Goal: Task Accomplishment & Management: Use online tool/utility

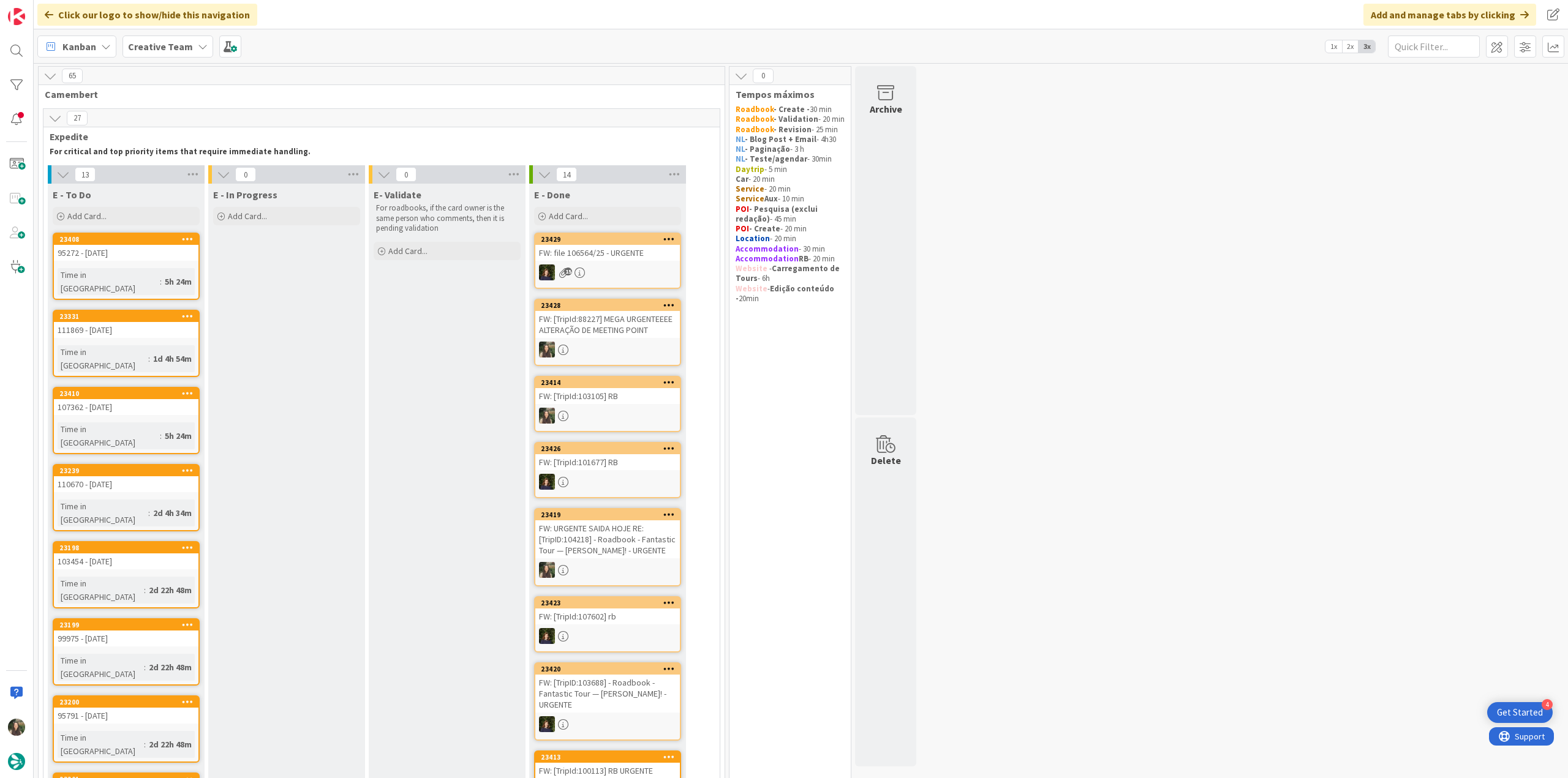
click at [269, 257] on div "96331 - [DATE]" at bounding box center [286, 252] width 144 height 16
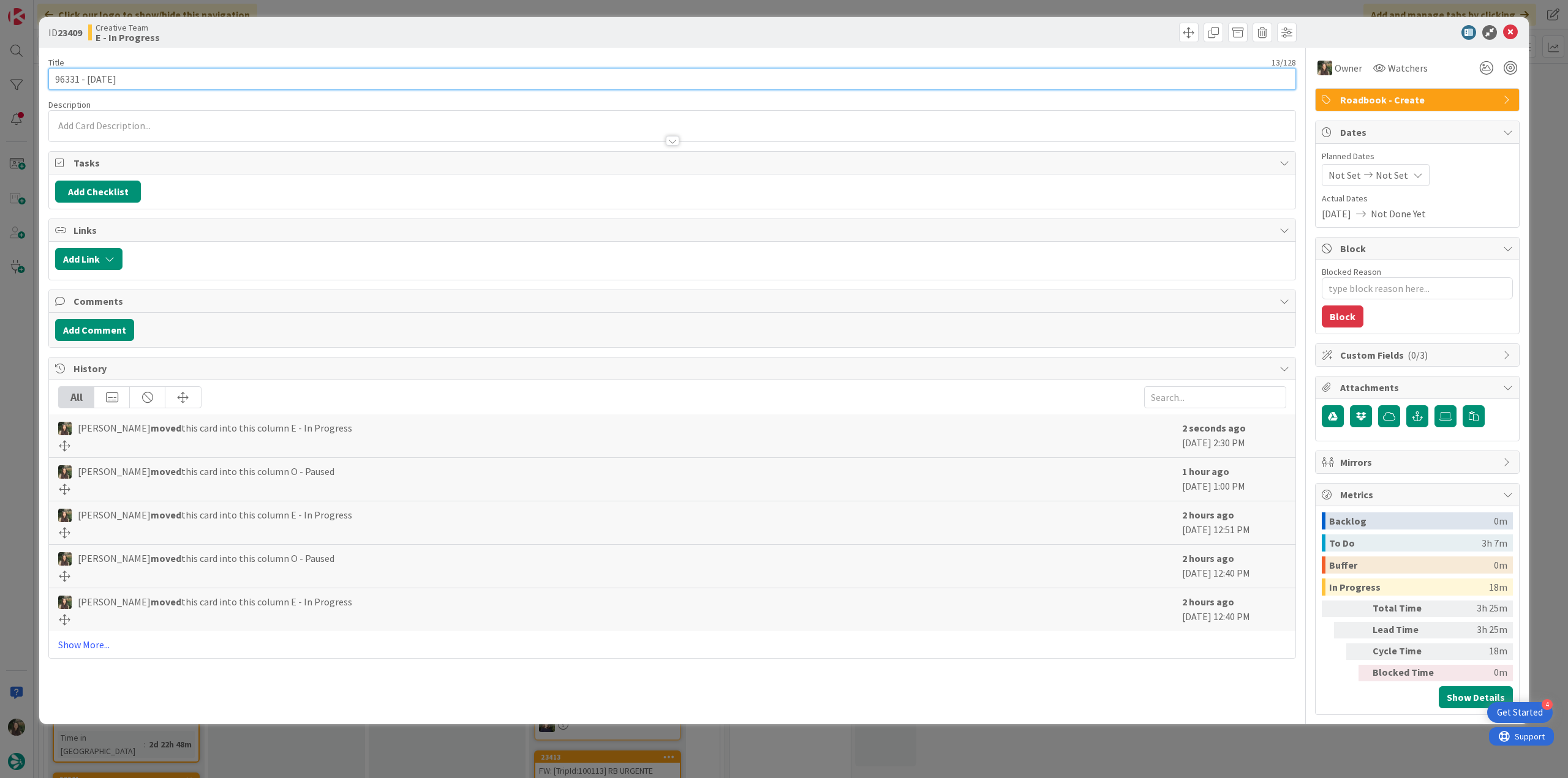
click at [70, 82] on input "96331 - [DATE]" at bounding box center [672, 79] width 1248 height 22
click at [27, 333] on div "ID 23409 Creative Team E - In Progress Title 13 / 128 96331 - [DATE] Descriptio…" at bounding box center [784, 389] width 1568 height 778
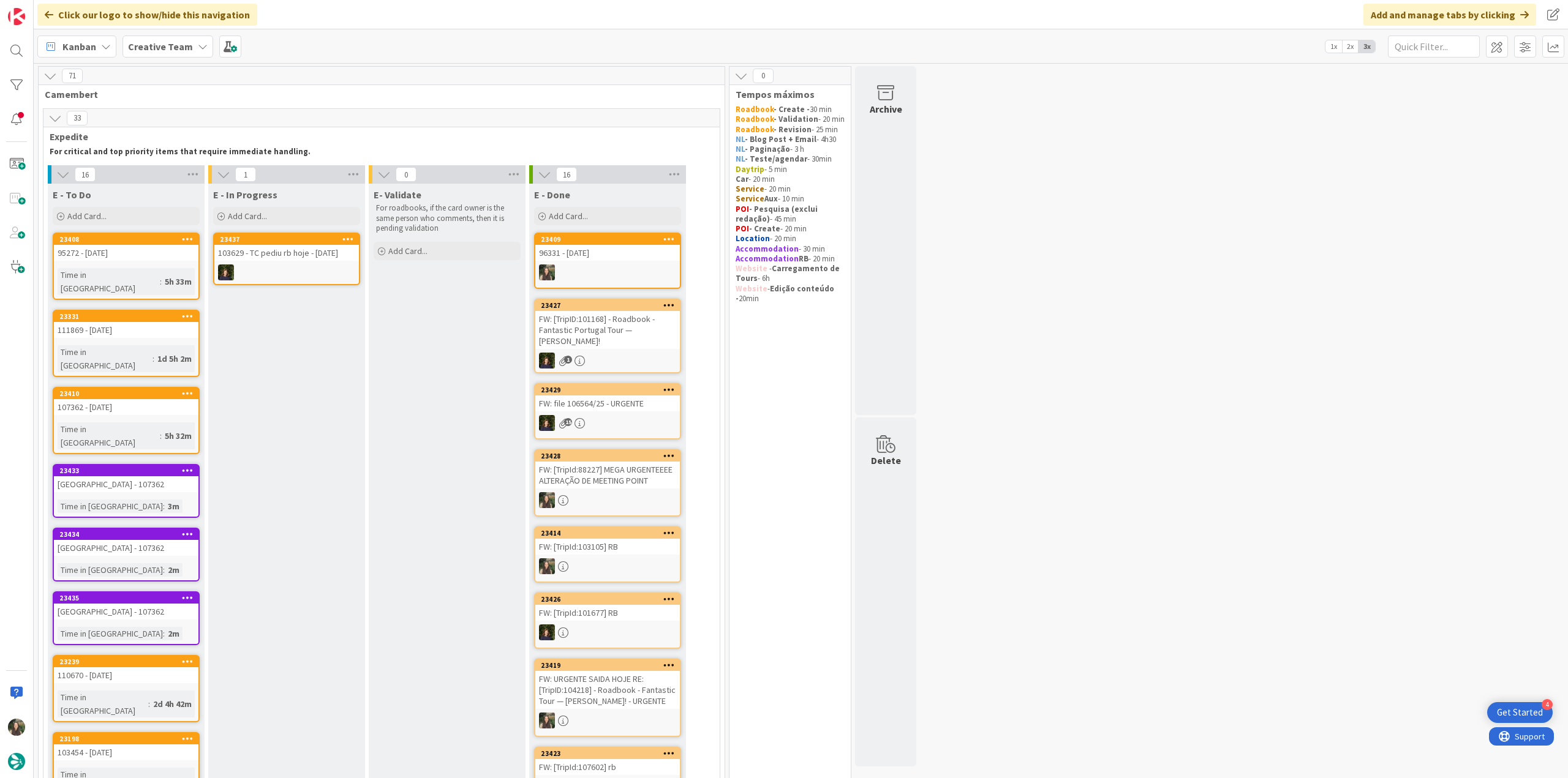
click at [635, 265] on div at bounding box center [607, 272] width 144 height 16
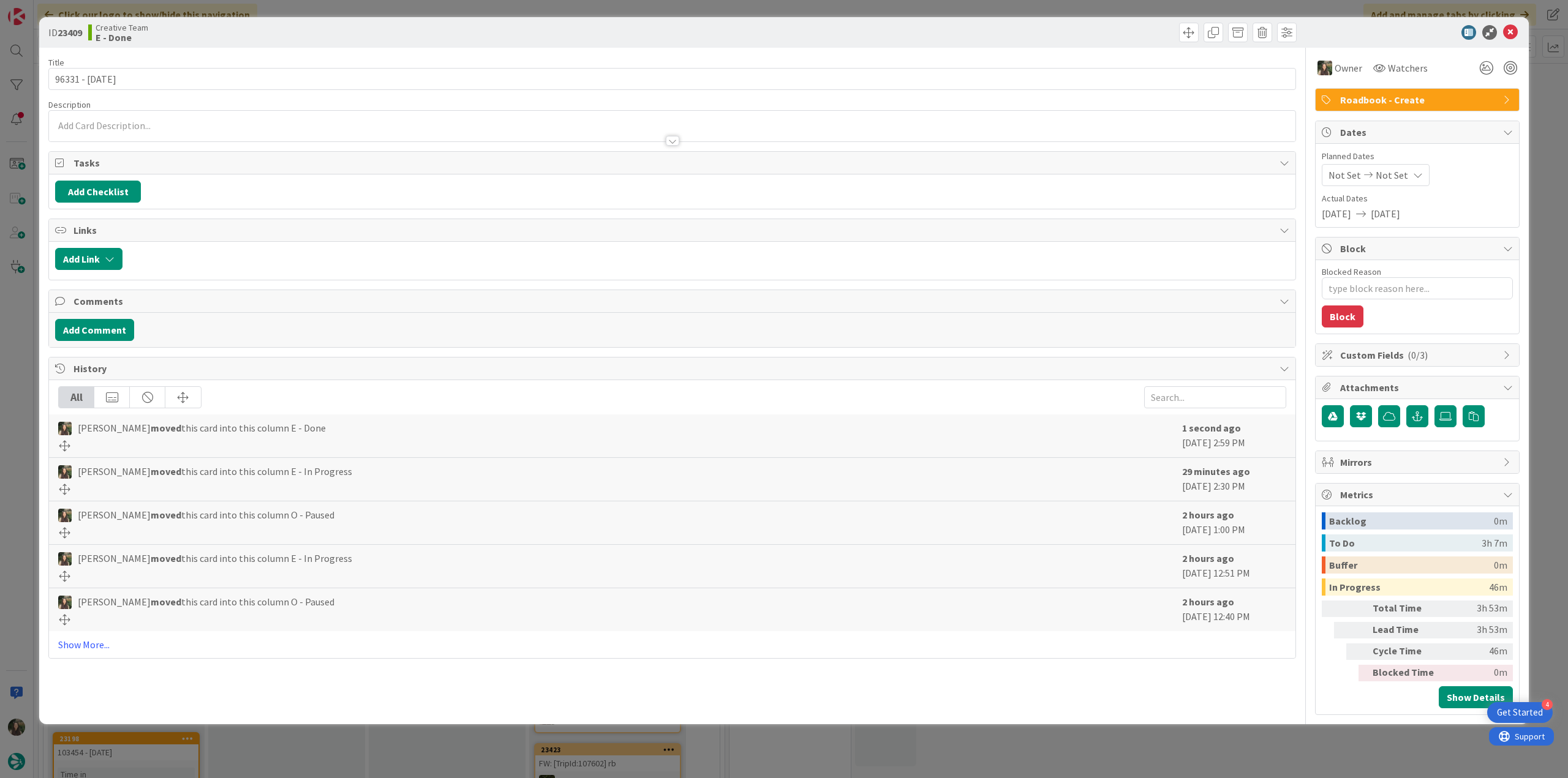
click at [1214, 760] on div "ID 23409 Creative Team E - Done Title 13 / 128 96331 - [DATE] Description Owner…" at bounding box center [784, 389] width 1568 height 778
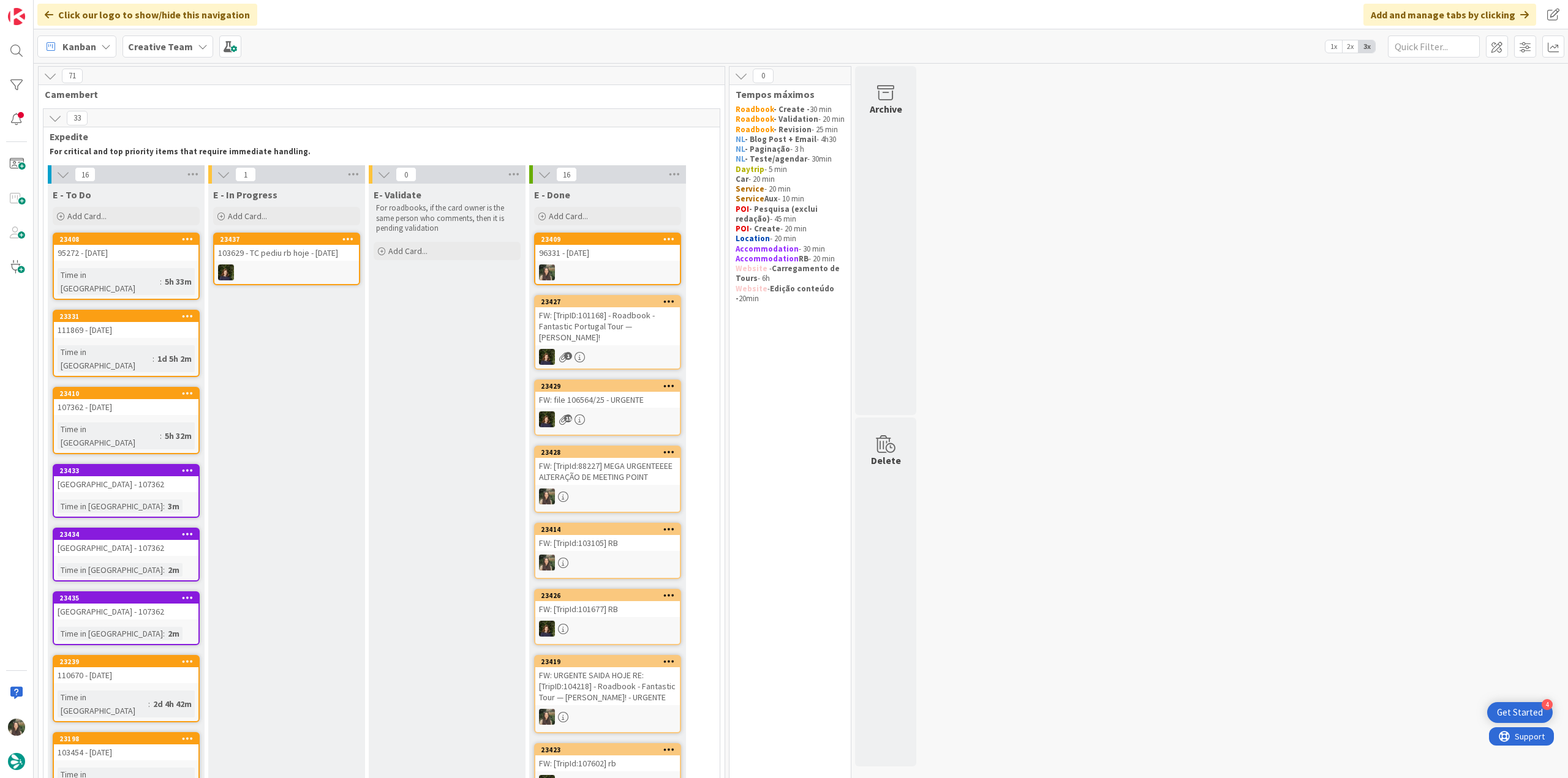
click at [644, 266] on div at bounding box center [607, 272] width 144 height 16
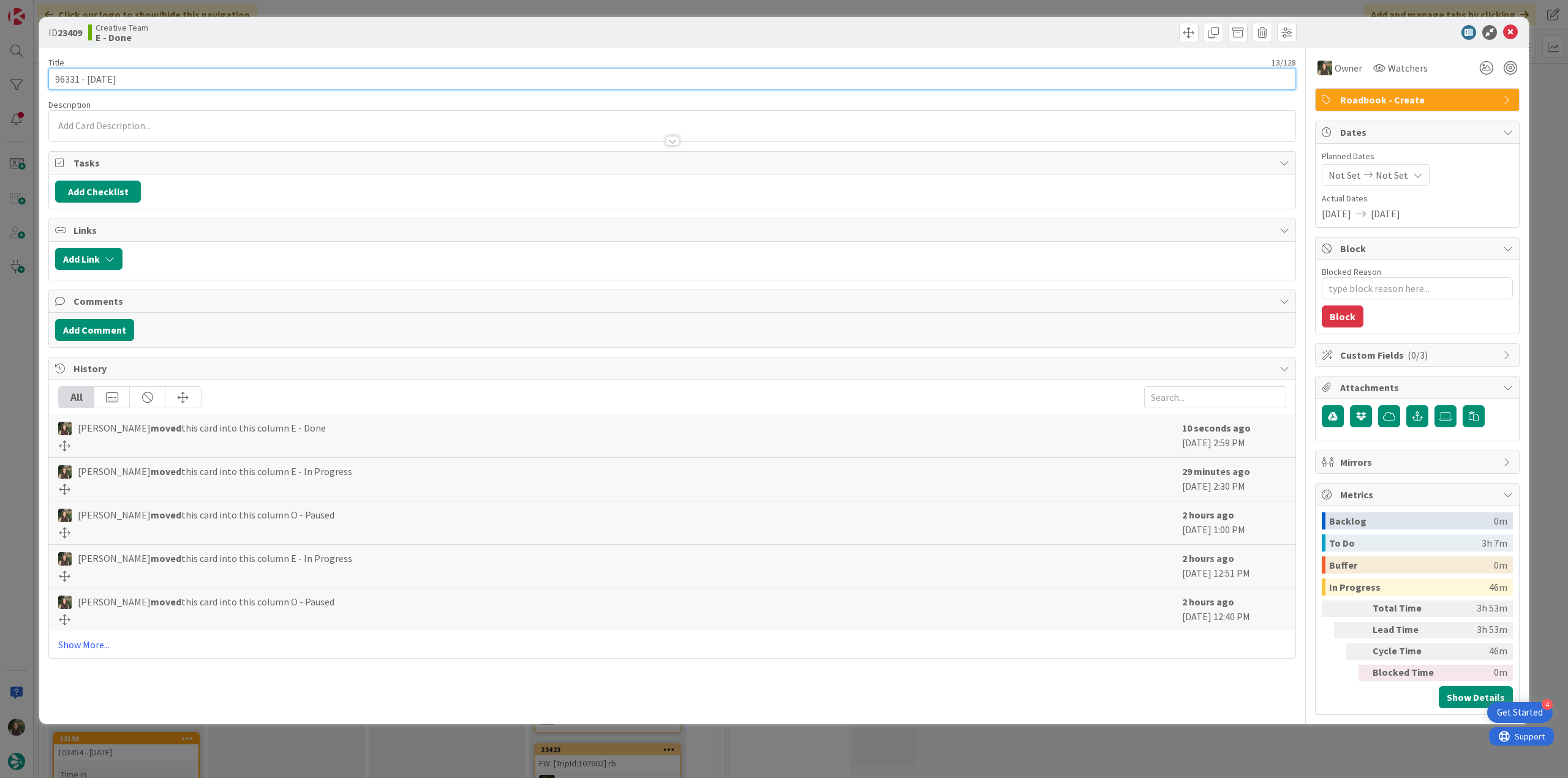
click at [67, 78] on input "96331 - [DATE]" at bounding box center [672, 79] width 1248 height 22
click at [8, 317] on div "ID 23409 Creative Team E - Done Title 13 / 128 96331 - [DATE] Description Owner…" at bounding box center [784, 389] width 1568 height 778
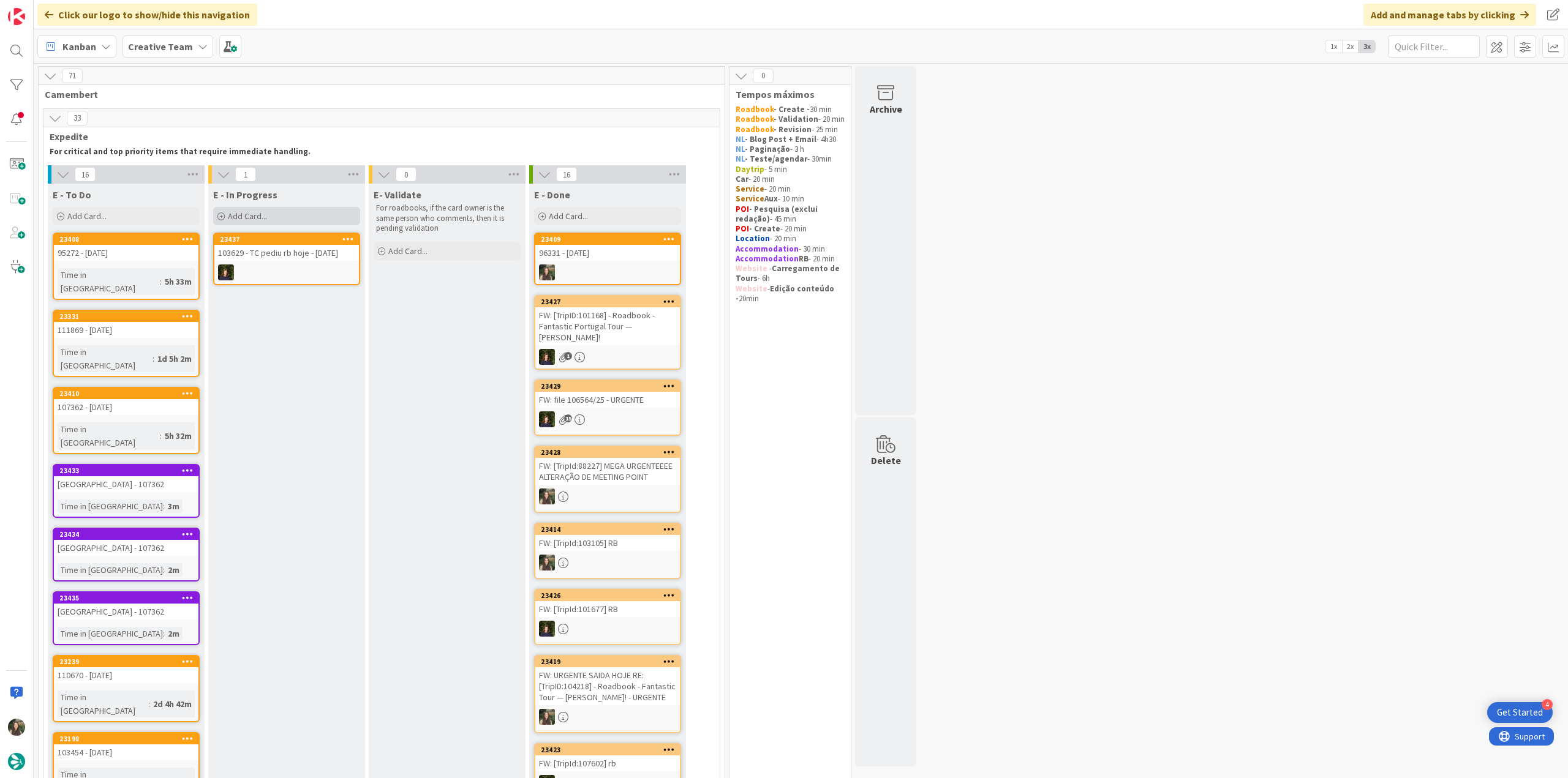
click at [266, 215] on span "Add Card..." at bounding box center [248, 216] width 39 height 11
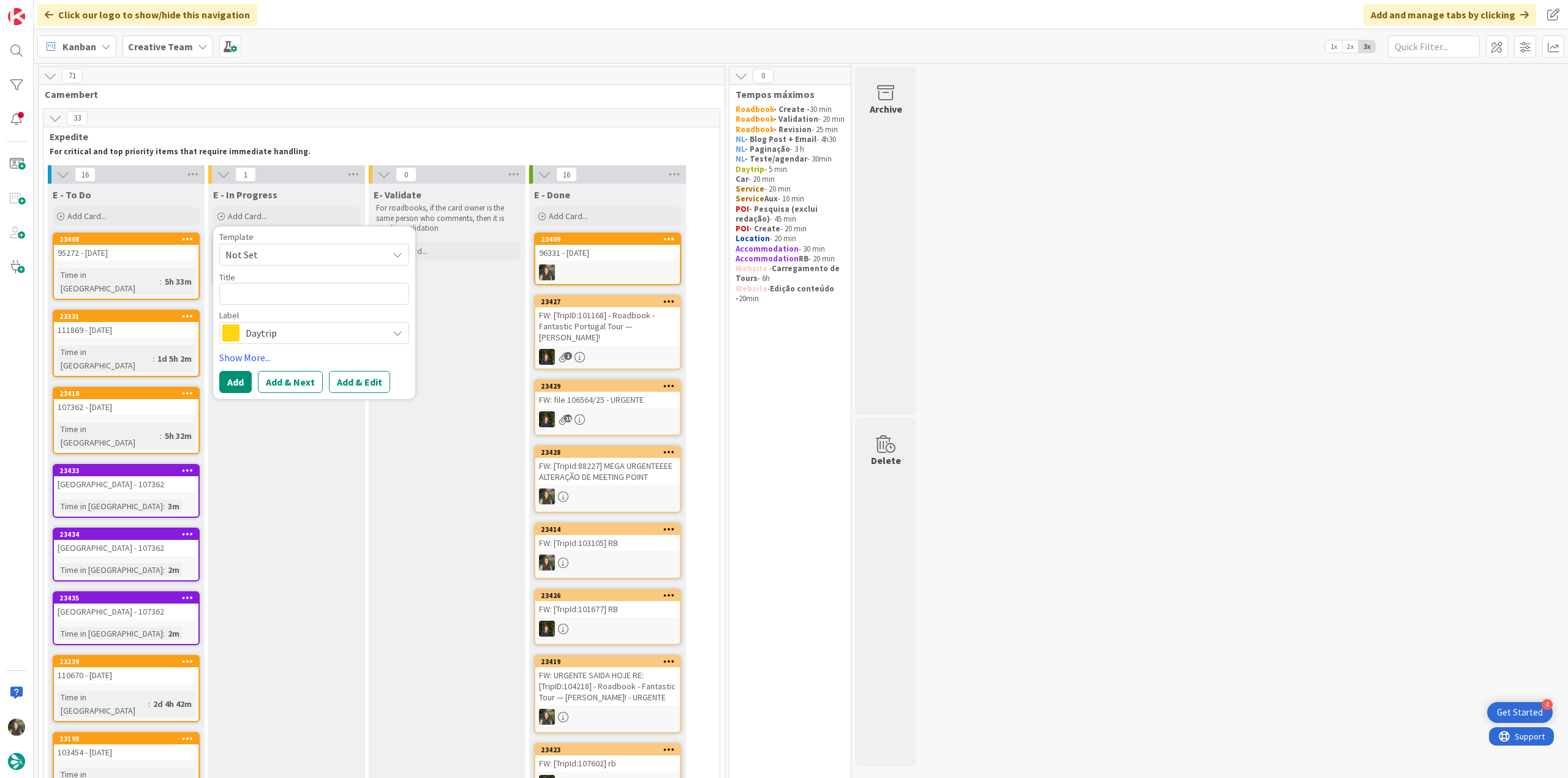
type textarea "x"
type textarea "96331"
type textarea "x"
type textarea "96331 -"
type textarea "x"
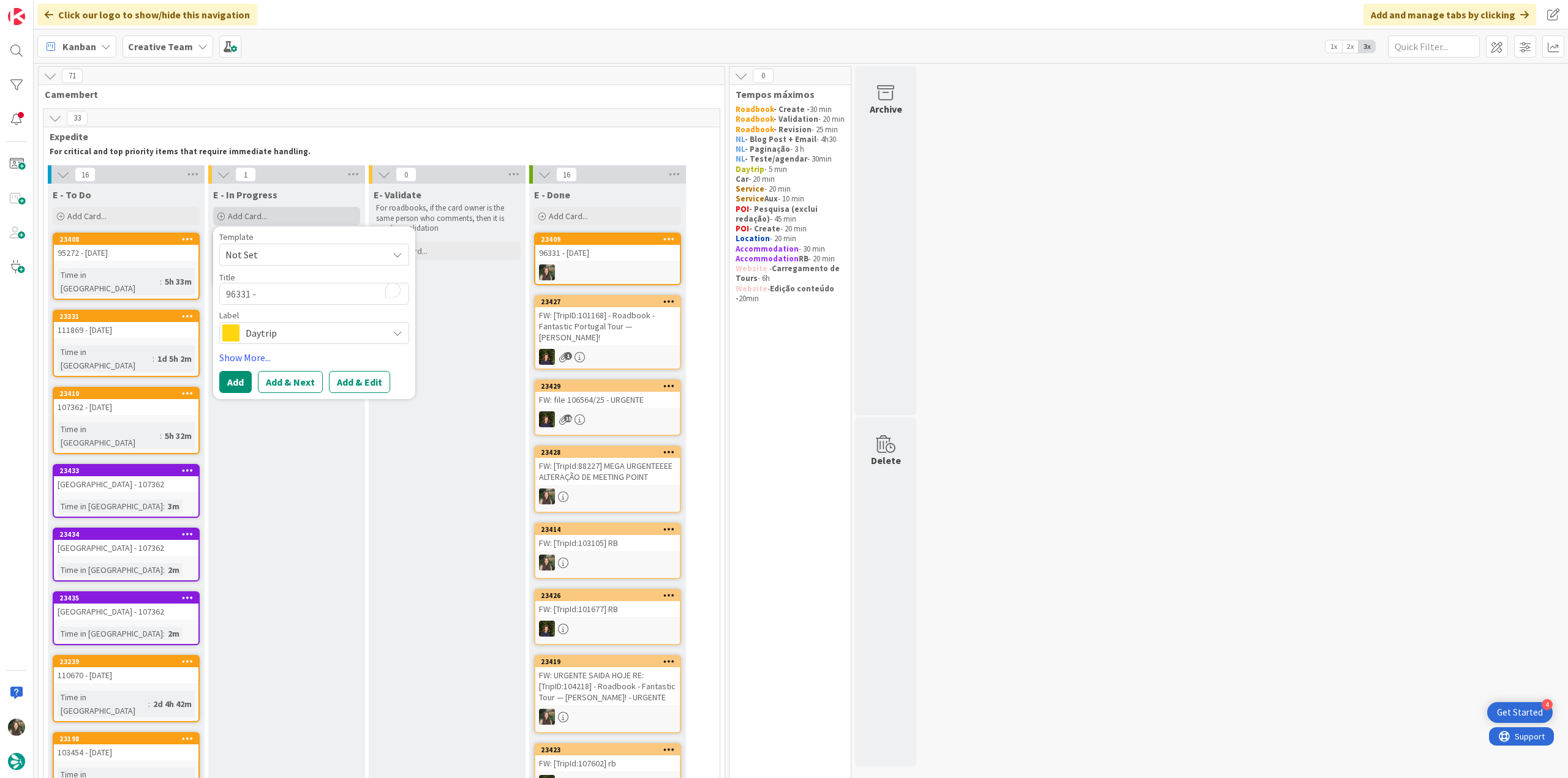
type textarea "96331 -"
type textarea "x"
type textarea "96331 - c"
type textarea "x"
type textarea "96331 - co"
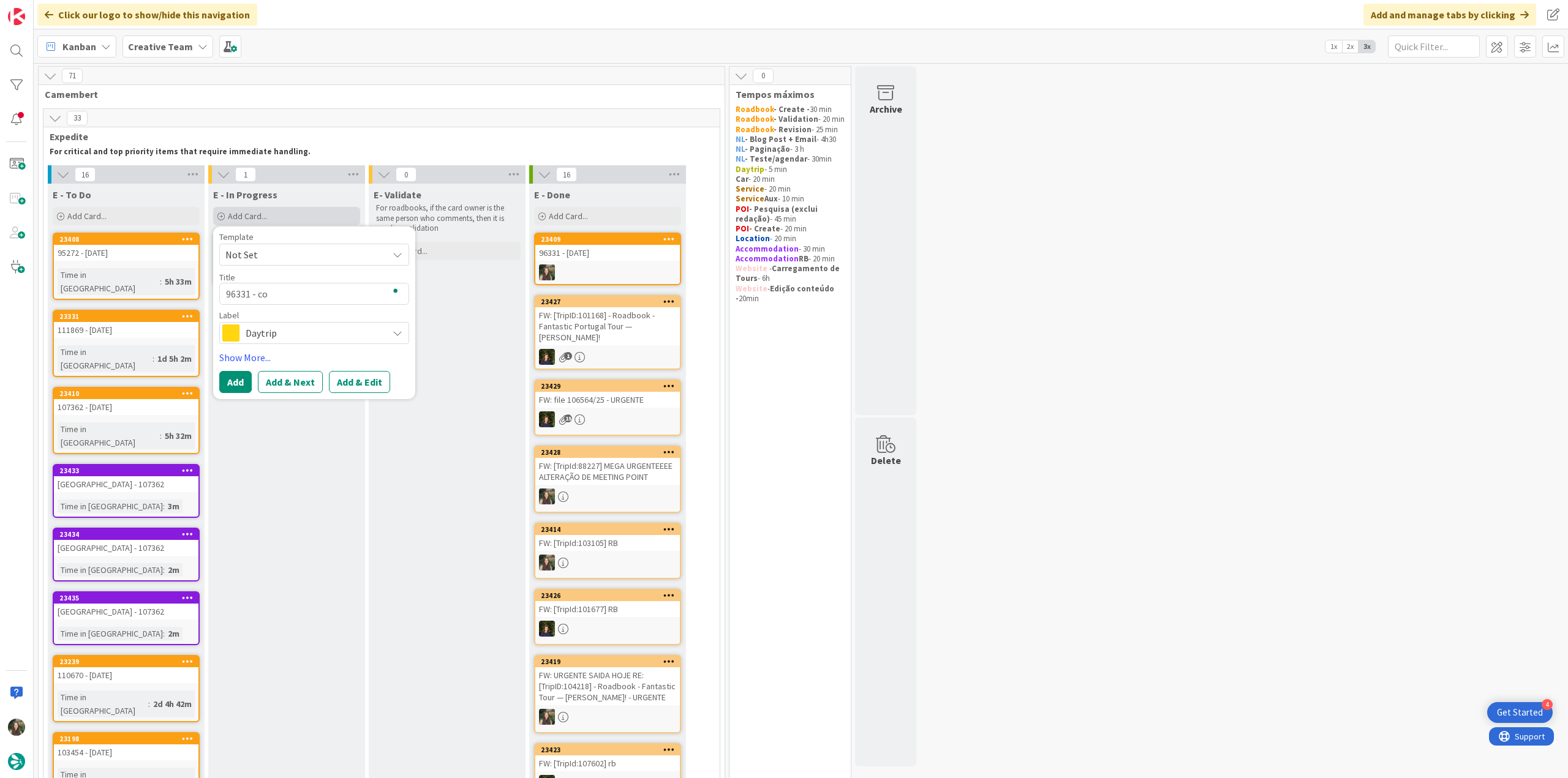
type textarea "x"
type textarea "96331 - con"
type textarea "x"
type textarea "96331 - cont"
type textarea "x"
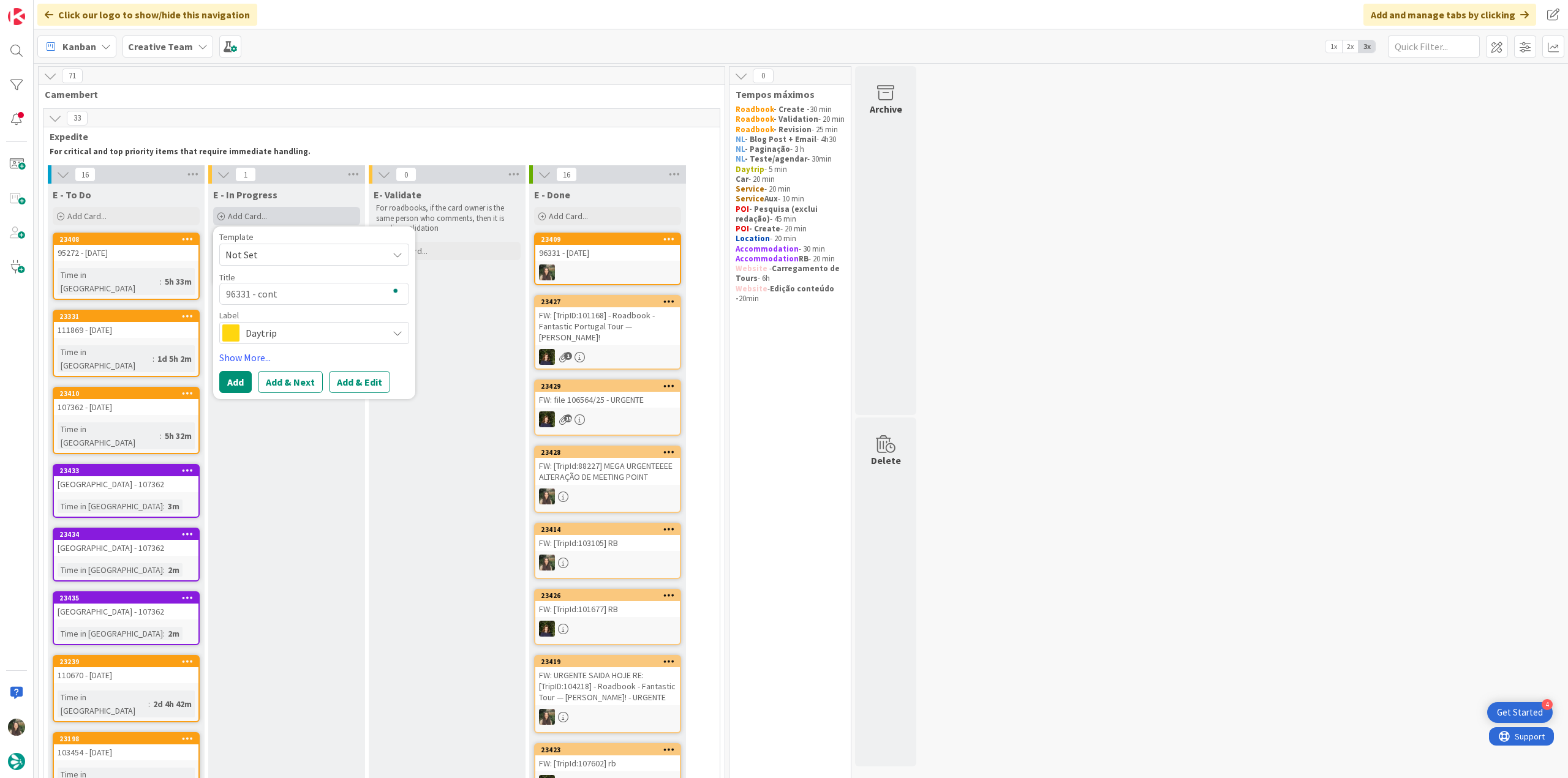
type textarea "96331 - [PERSON_NAME]"
type textarea "x"
type textarea "96331 - contin"
type textarea "x"
type textarea "96331 - continu"
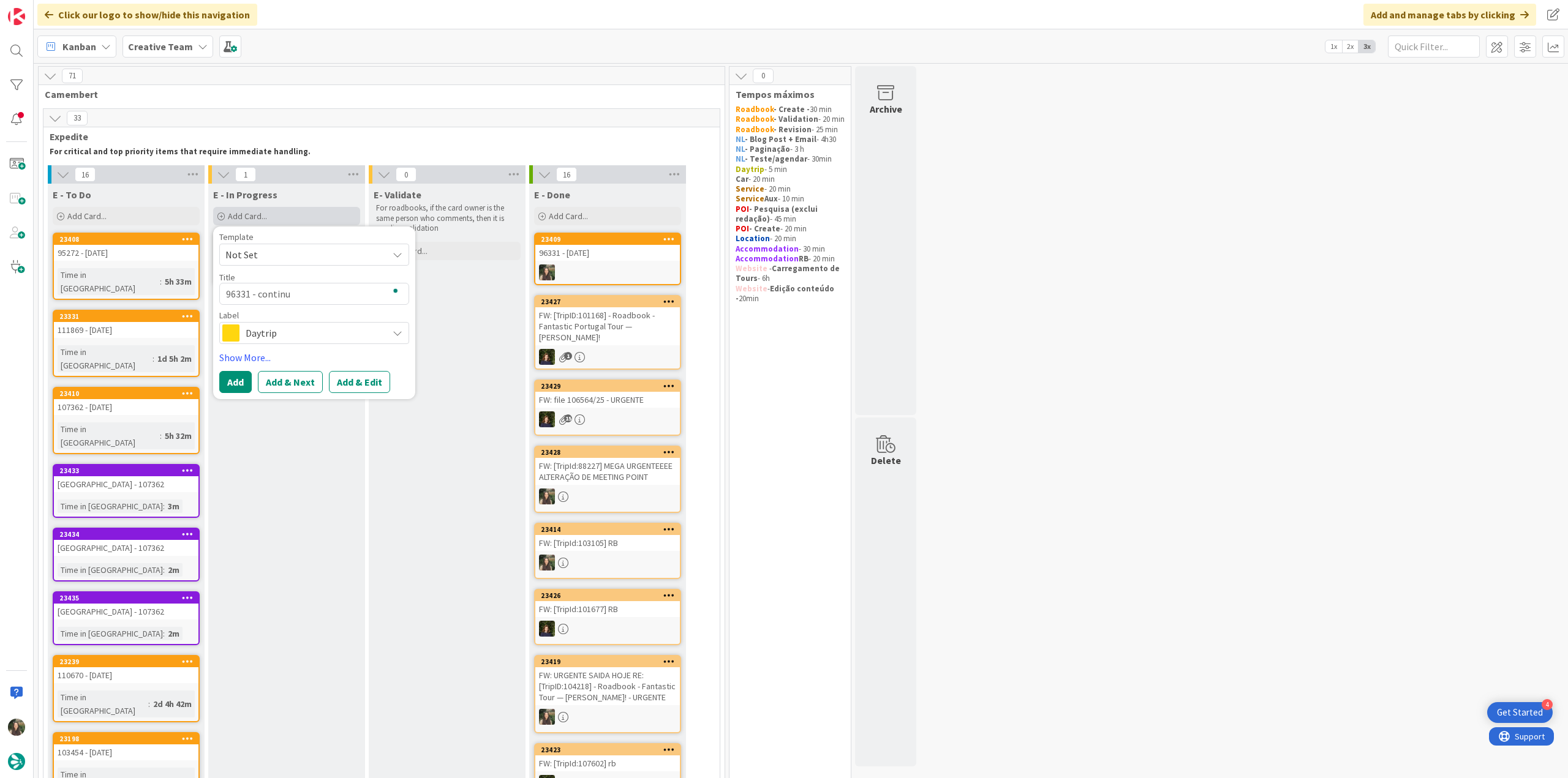
type textarea "x"
type textarea "96331 - continua"
type textarea "x"
type textarea "96331 - continuaç"
type textarea "x"
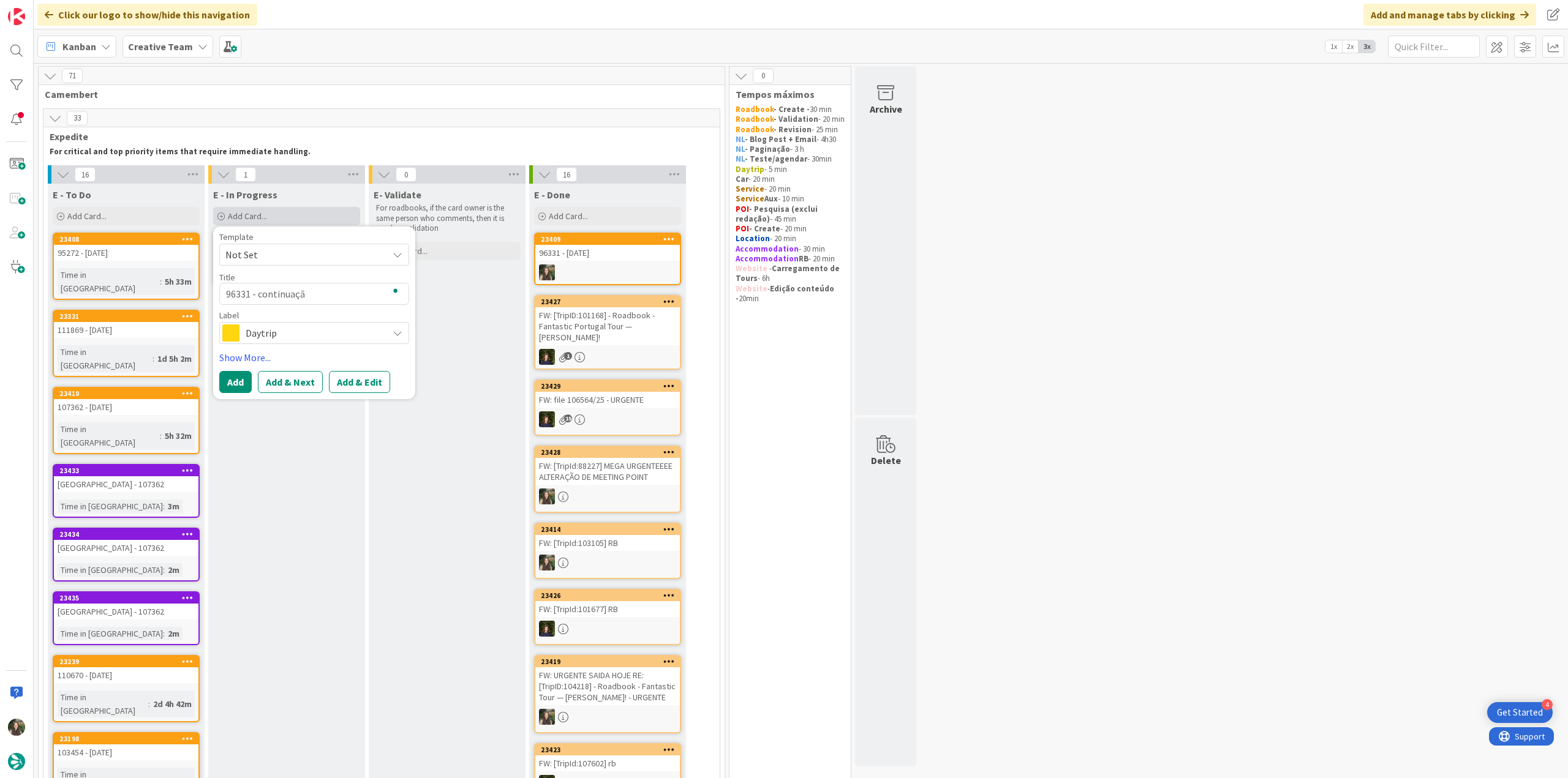
type textarea "96331 - continuação"
type textarea "x"
type textarea "96331 - continuação"
click at [314, 332] on span "Daytrip" at bounding box center [313, 333] width 136 height 17
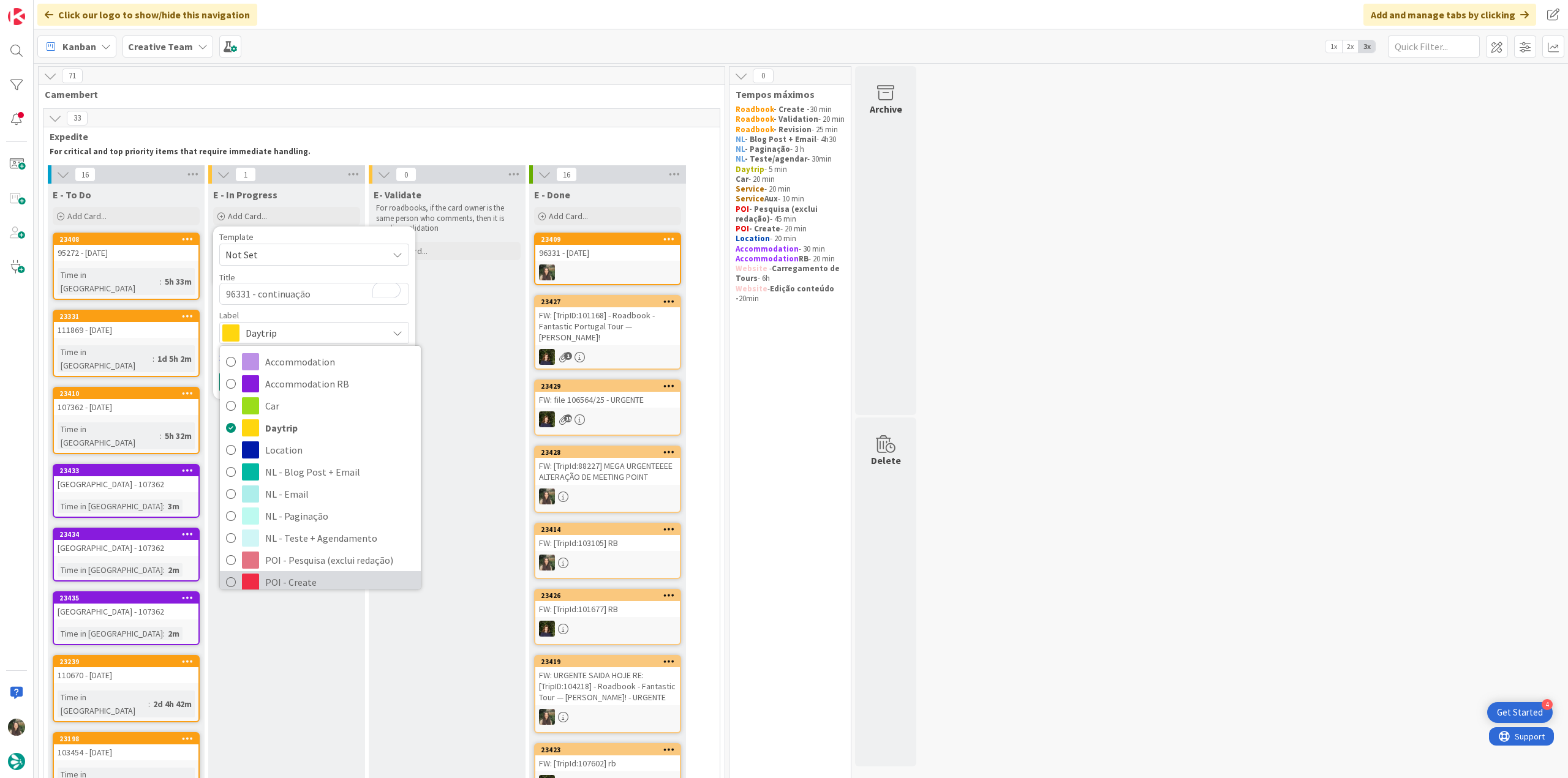
click at [307, 584] on span "POI - Create" at bounding box center [340, 582] width 149 height 18
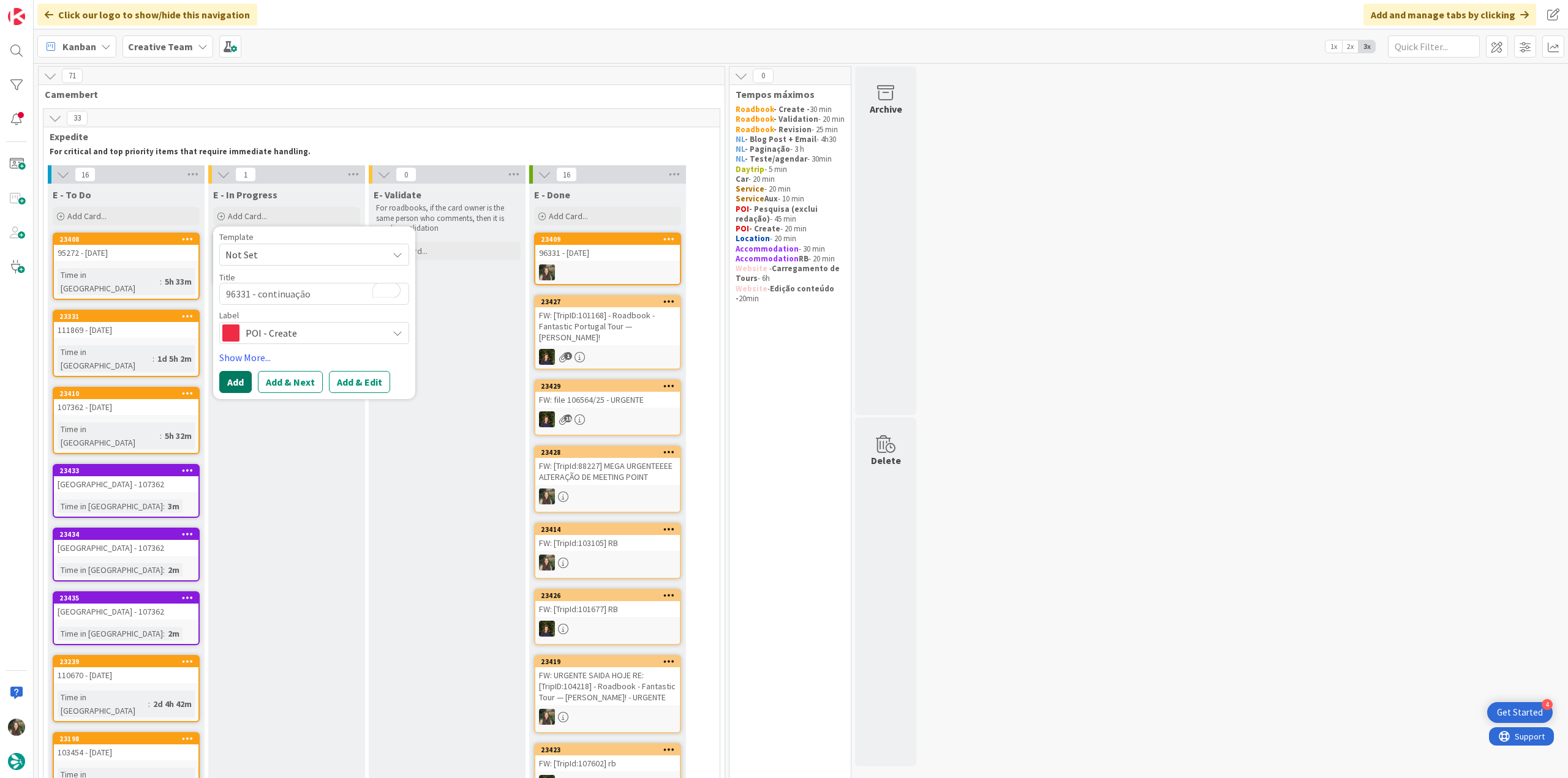
click at [237, 379] on button "Add" at bounding box center [235, 382] width 33 height 22
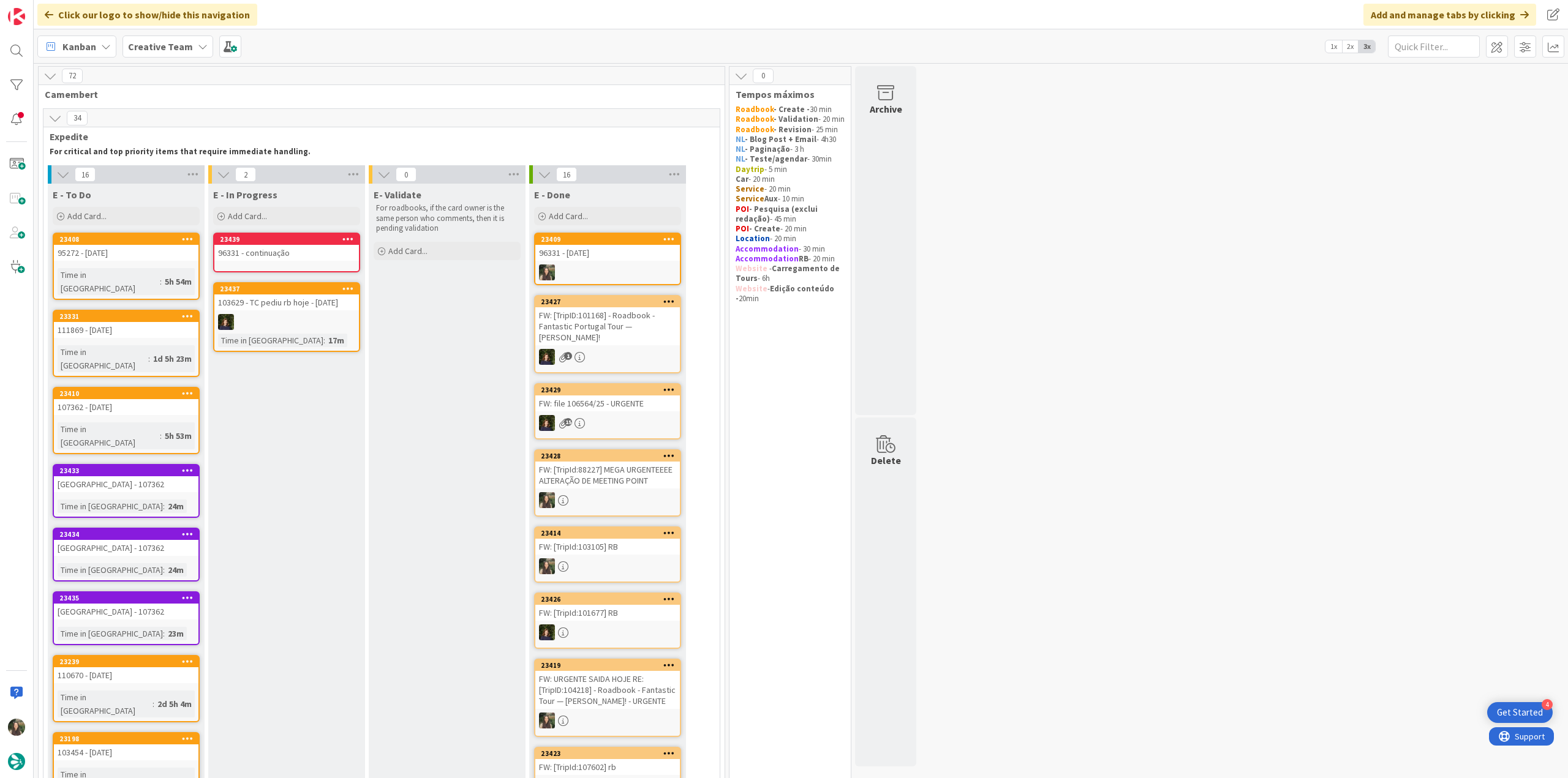
click at [264, 248] on div "96331 - continuação" at bounding box center [286, 252] width 144 height 16
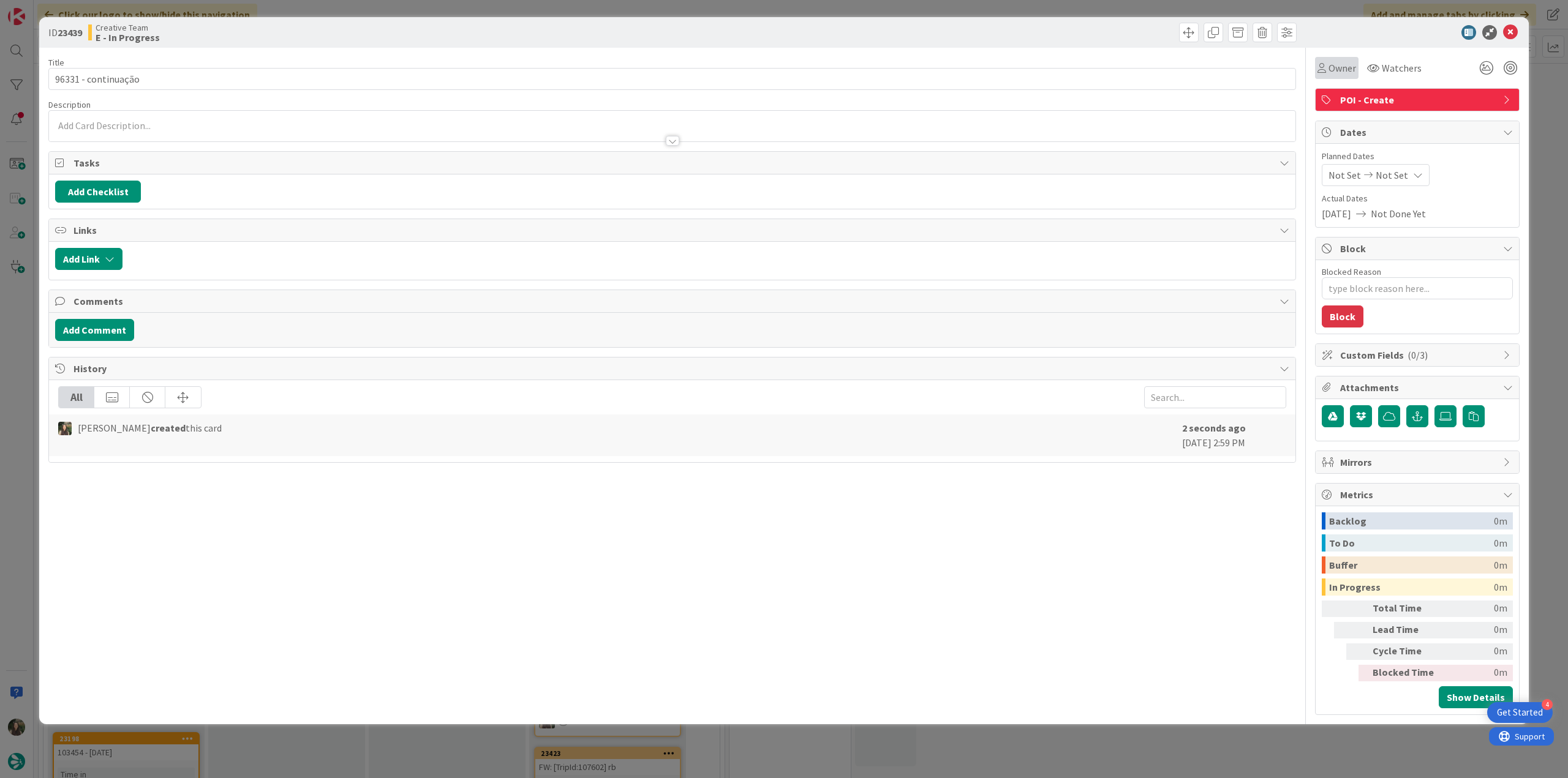
click at [1336, 76] on div "Owner" at bounding box center [1336, 68] width 43 height 22
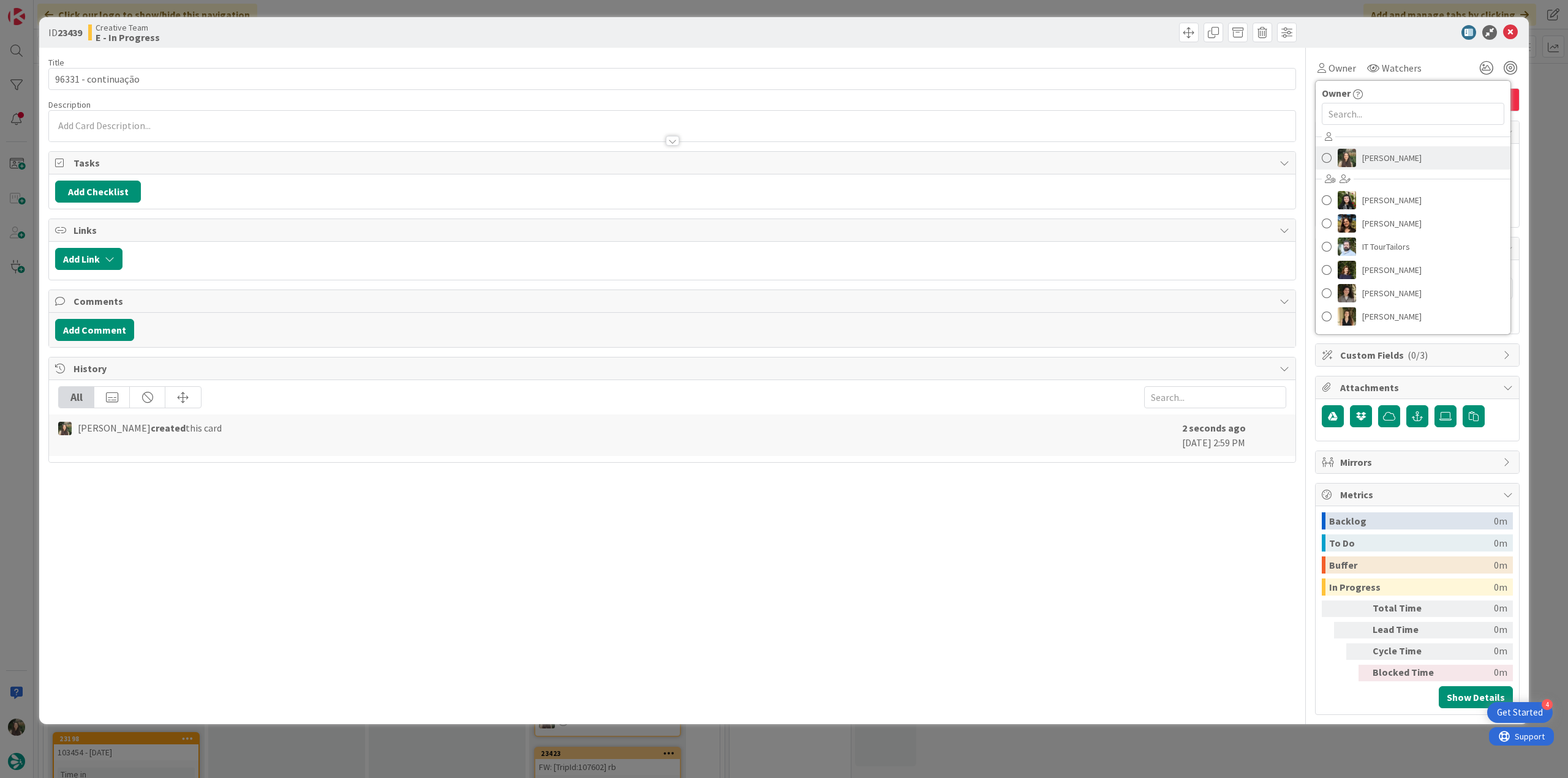
click at [1361, 158] on link "[PERSON_NAME]" at bounding box center [1412, 158] width 195 height 23
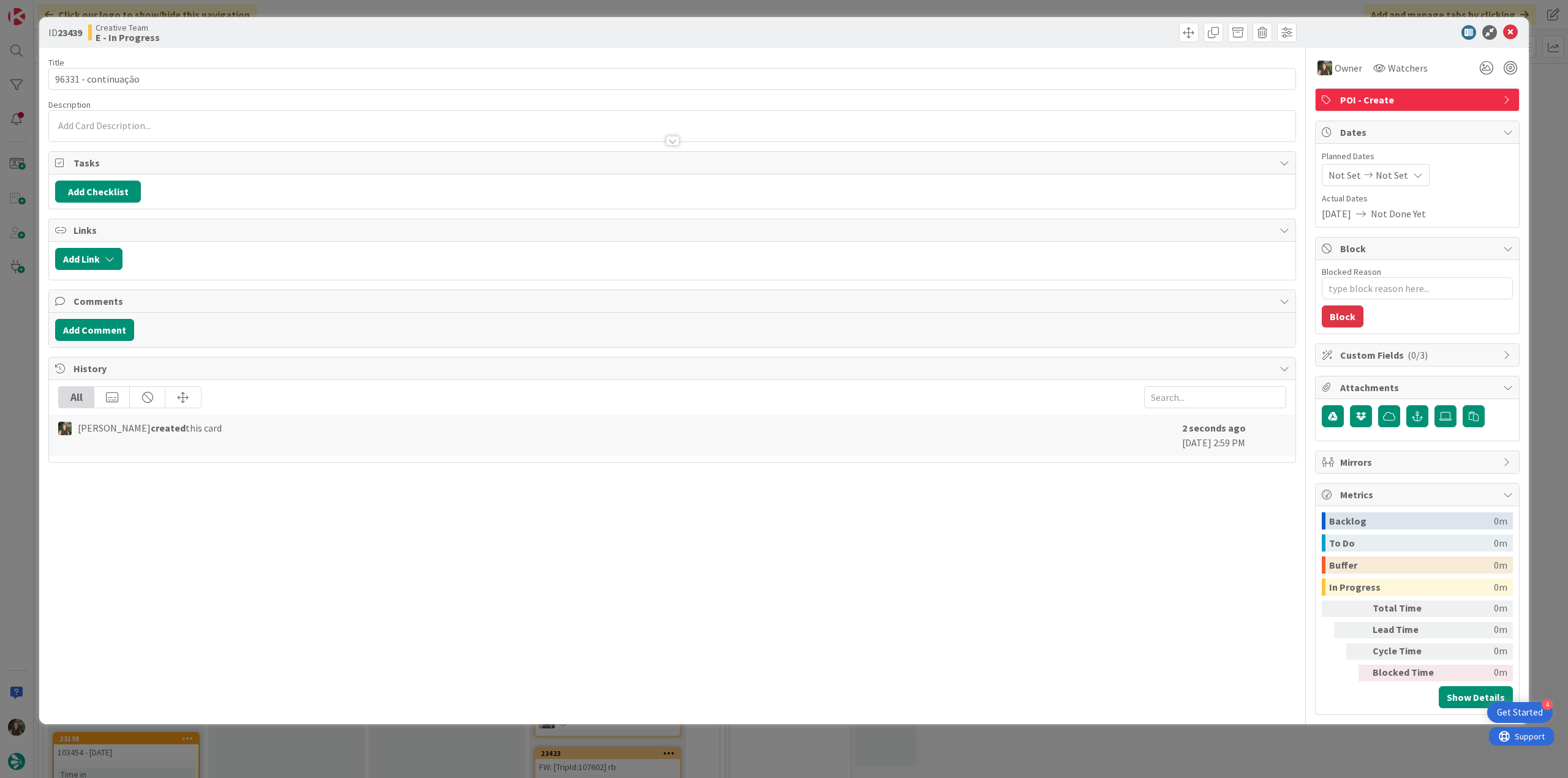
click at [1546, 114] on div "ID 23439 Creative Team E - In Progress Title 19 / 128 96331 - continuação Descr…" at bounding box center [784, 389] width 1568 height 778
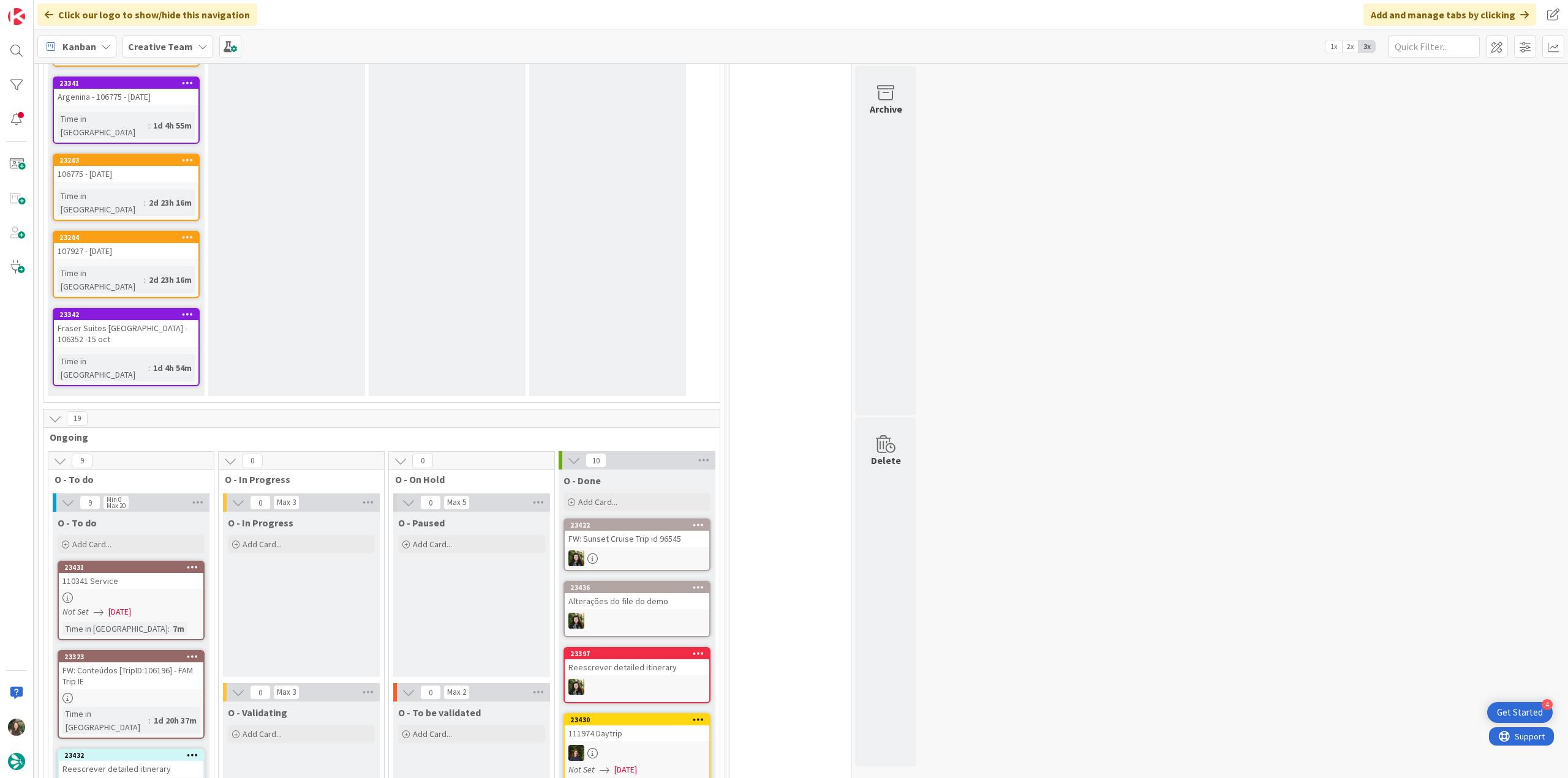
scroll to position [1163, 0]
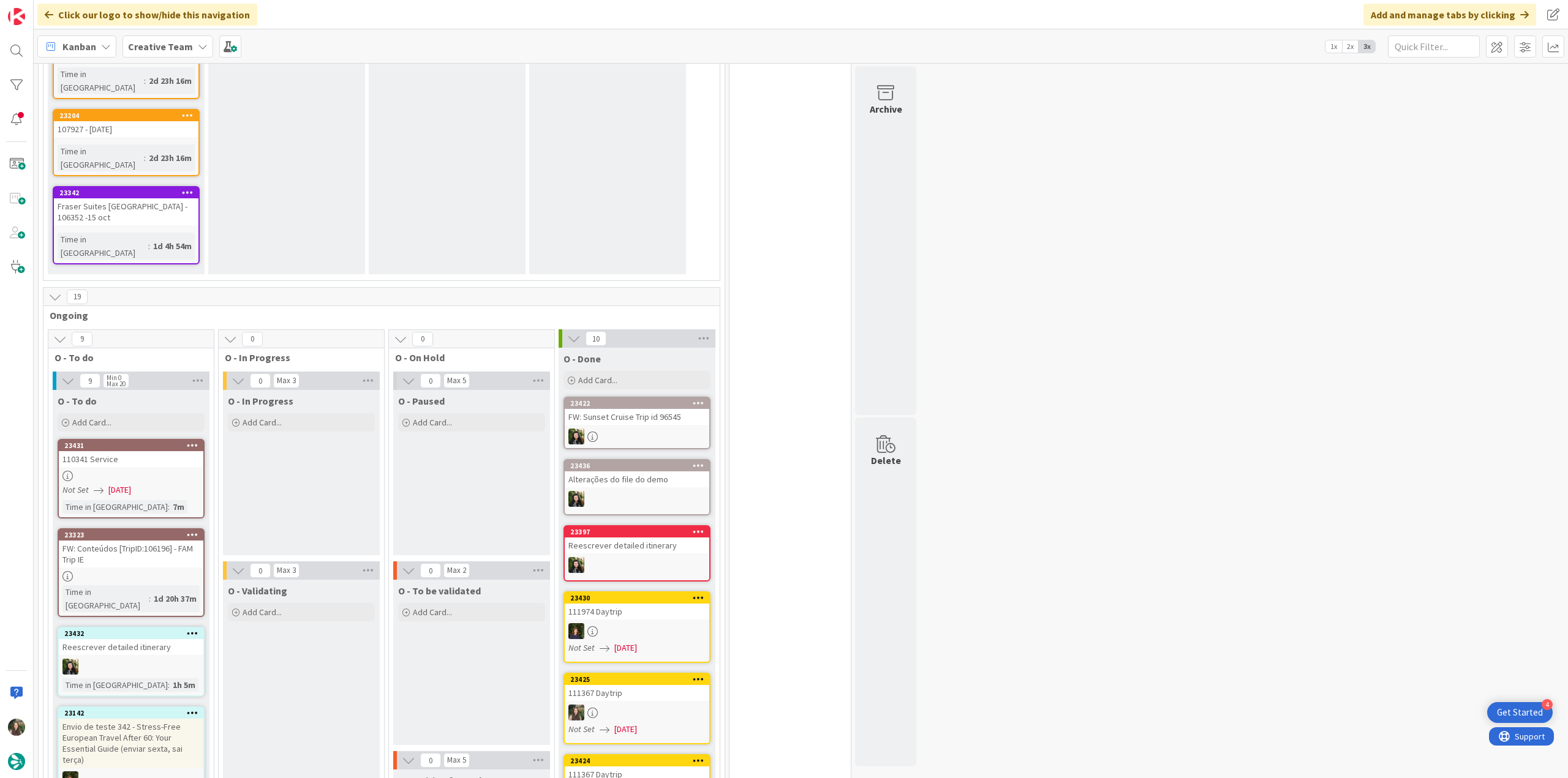
click at [157, 484] on div "Not Set [DATE]" at bounding box center [133, 490] width 141 height 13
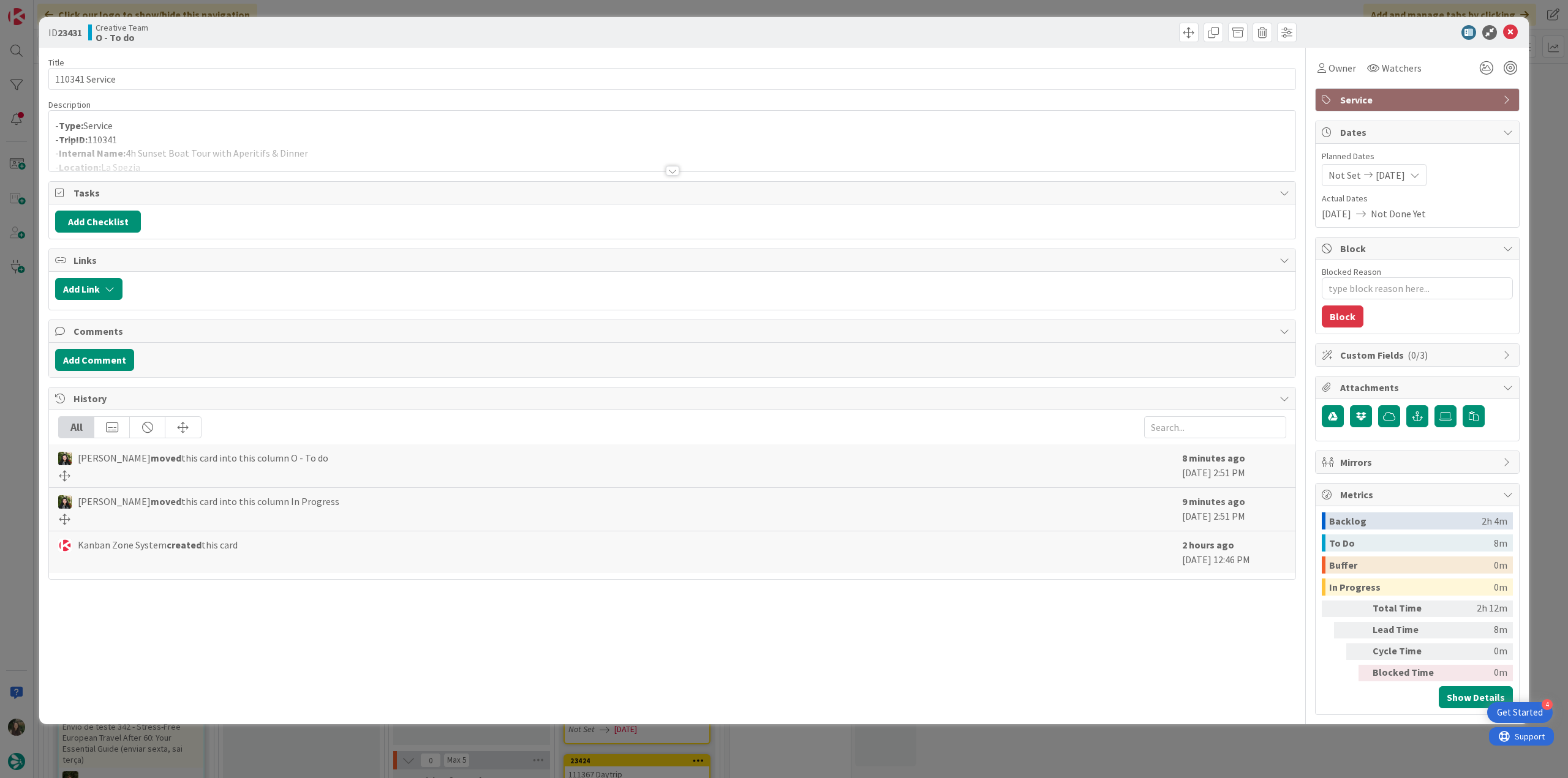
click at [359, 153] on div at bounding box center [672, 155] width 1246 height 31
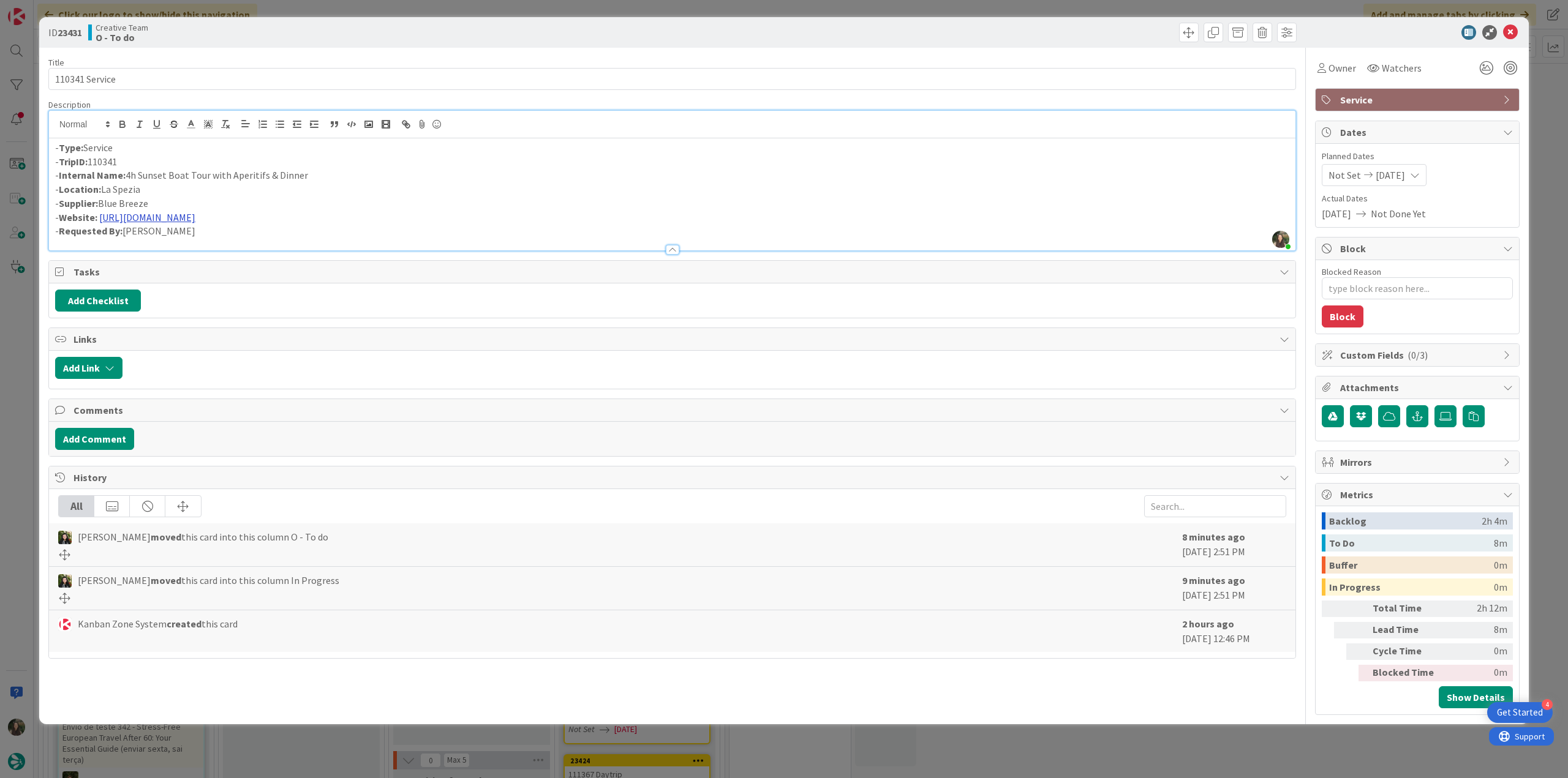
click at [195, 216] on link "[URL][DOMAIN_NAME]" at bounding box center [147, 218] width 96 height 13
click at [213, 245] on link "[URL][DOMAIN_NAME]" at bounding box center [210, 241] width 84 height 16
click at [29, 370] on div "ID 23431 Creative Team O - To do Title 14 / 128 110341 Service Description [PER…" at bounding box center [784, 389] width 1568 height 778
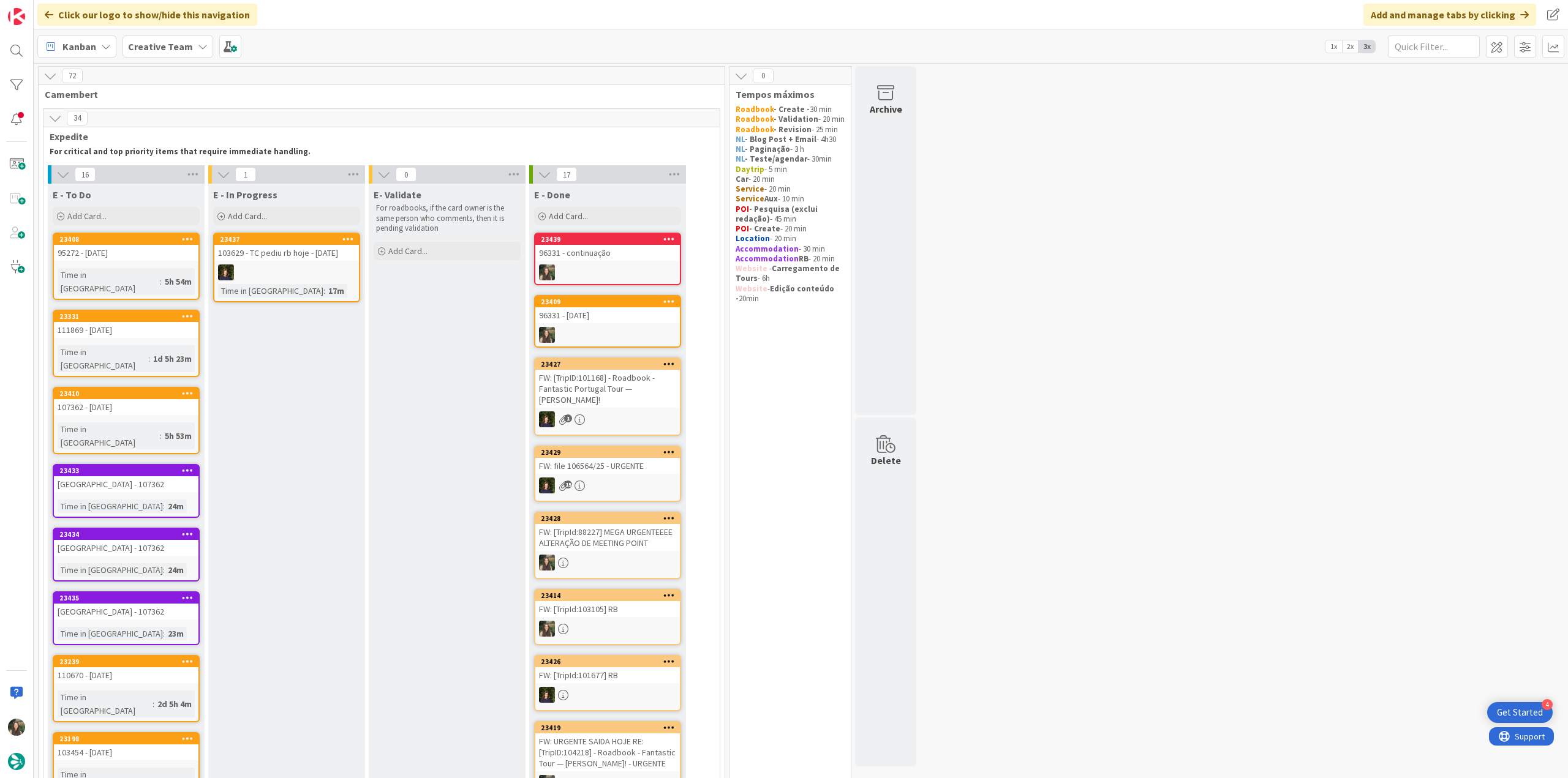
click at [165, 263] on link "23408 95272 - [DATE] Time in [GEOGRAPHIC_DATA] : 5h 54m" at bounding box center [126, 266] width 147 height 68
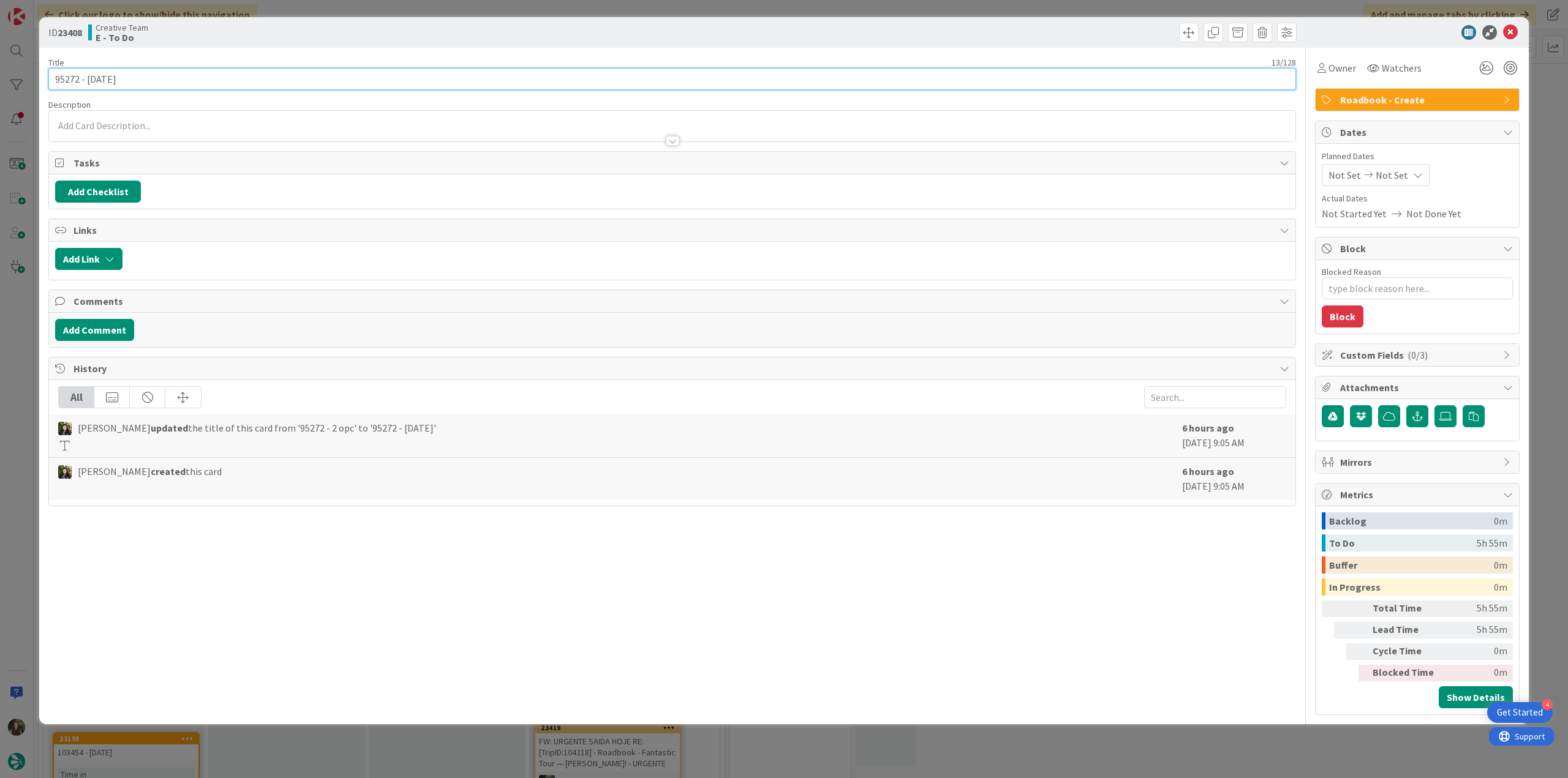
click at [63, 79] on input "95272 - [DATE]" at bounding box center [672, 79] width 1248 height 22
click at [1330, 69] on span "Owner" at bounding box center [1343, 68] width 28 height 15
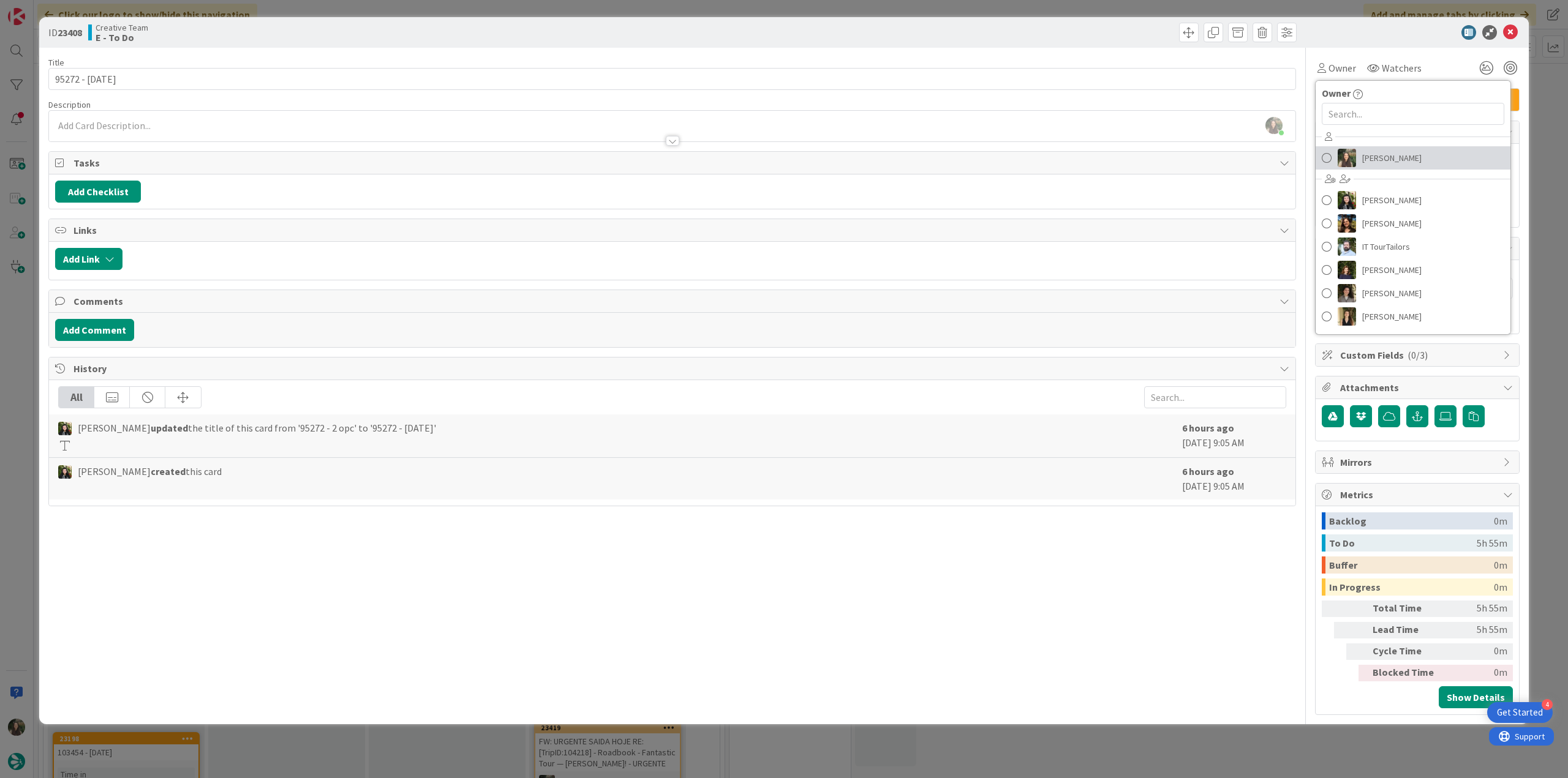
drag, startPoint x: 1395, startPoint y: 148, endPoint x: 1411, endPoint y: 153, distance: 16.8
click at [1396, 149] on span "[PERSON_NAME]" at bounding box center [1392, 158] width 59 height 18
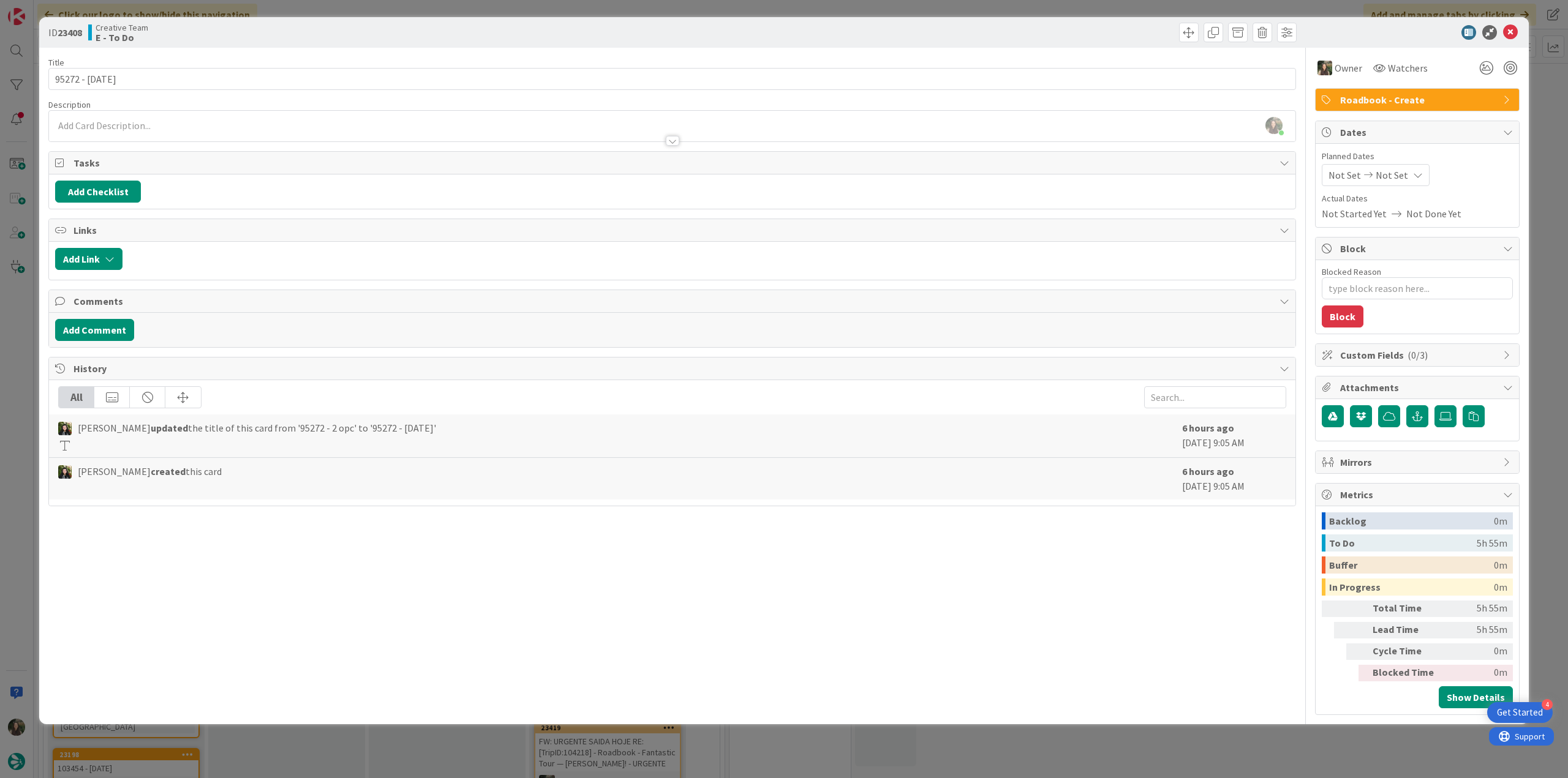
click at [1551, 106] on div "ID 23408 Creative Team E - To Do Title 13 / 128 95272 - [DATE] Description [PER…" at bounding box center [784, 389] width 1568 height 778
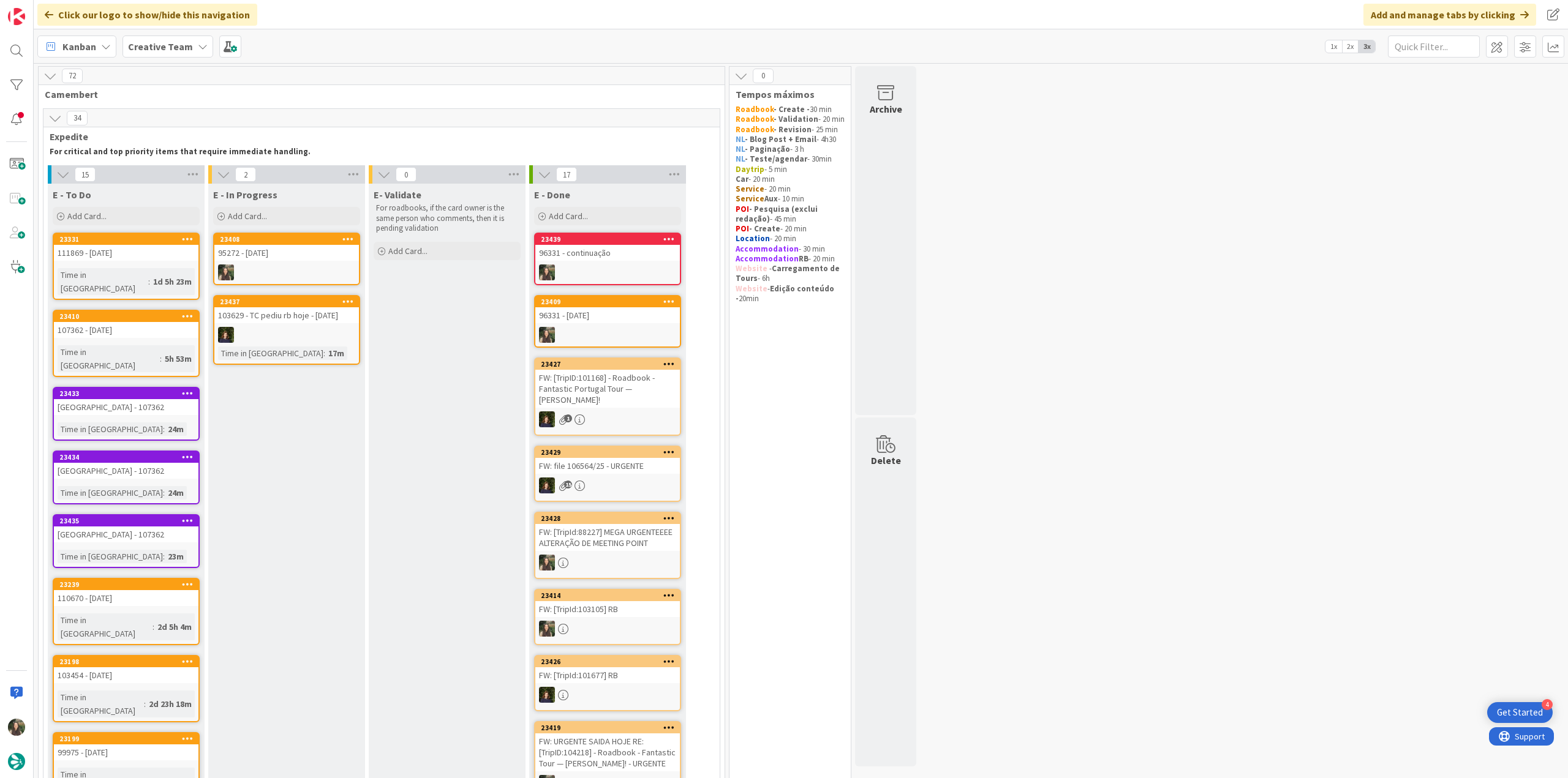
click at [285, 256] on div "95272 - [DATE]" at bounding box center [286, 252] width 144 height 16
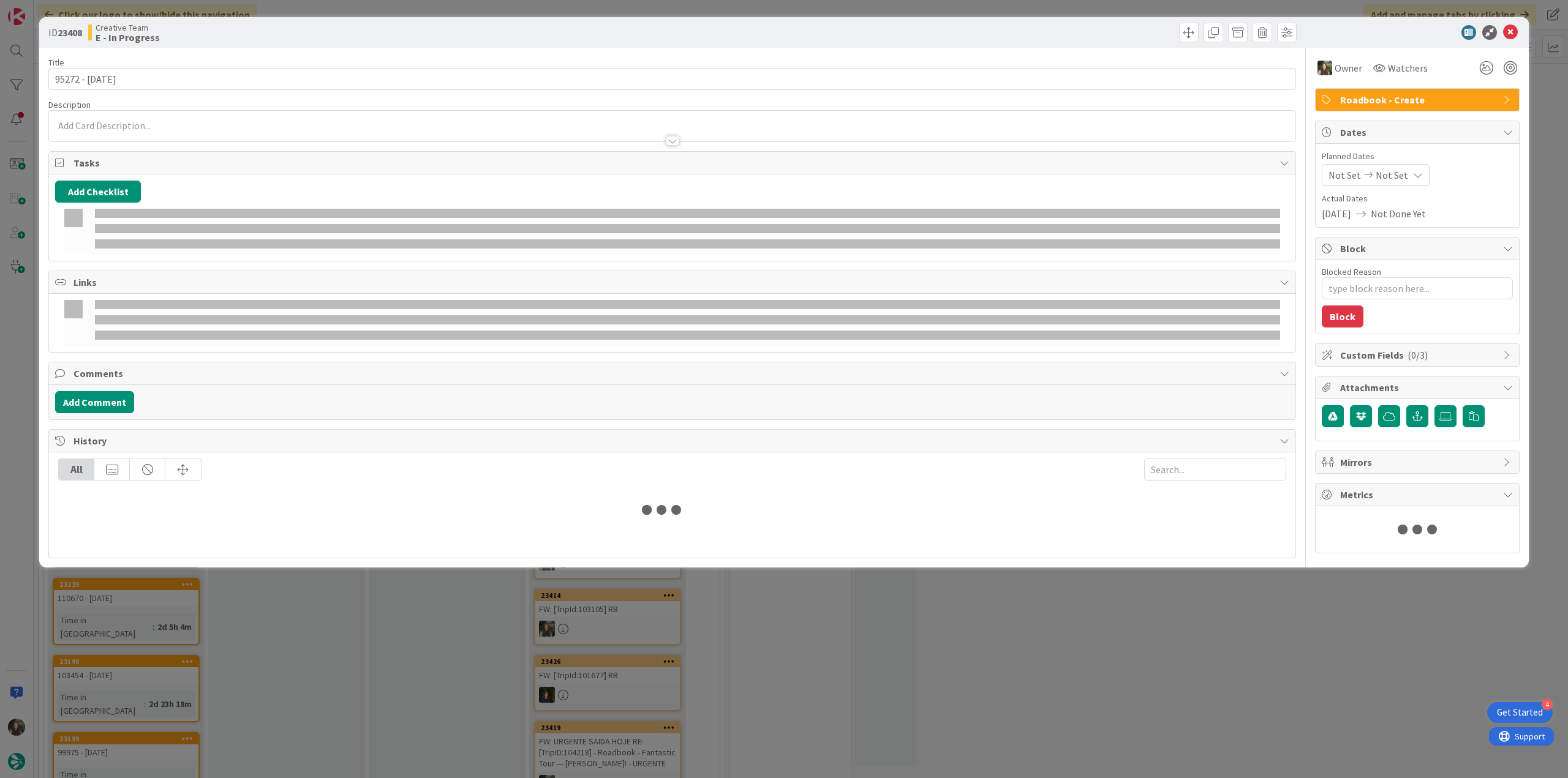
type textarea "x"
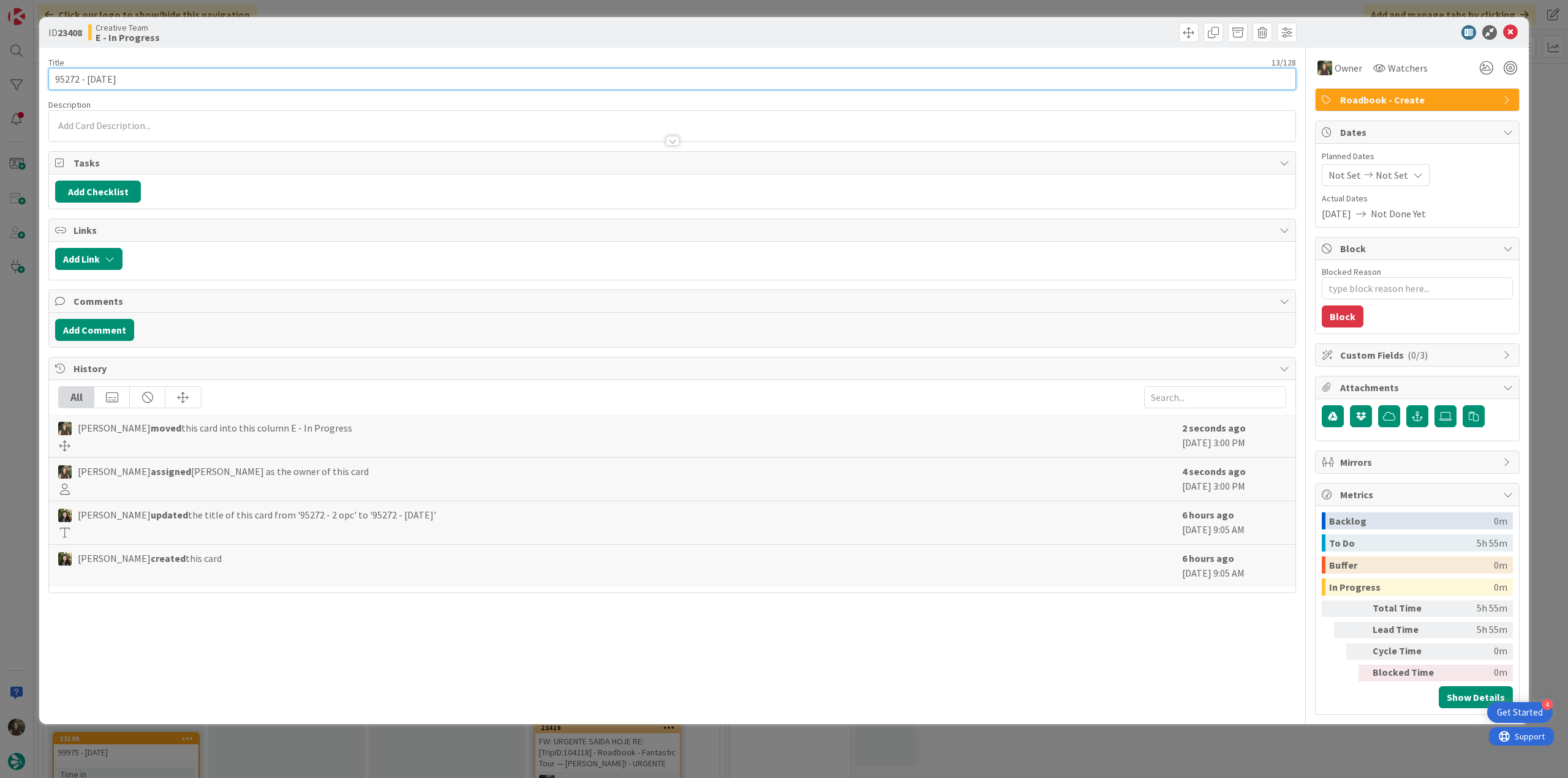
click at [68, 73] on input "95272 - [DATE]" at bounding box center [672, 79] width 1248 height 22
click at [24, 294] on div "ID 23408 Creative Team E - In Progress Title 13 / 128 95272 - [DATE] Descriptio…" at bounding box center [784, 389] width 1568 height 778
